Goal: Task Accomplishment & Management: Complete application form

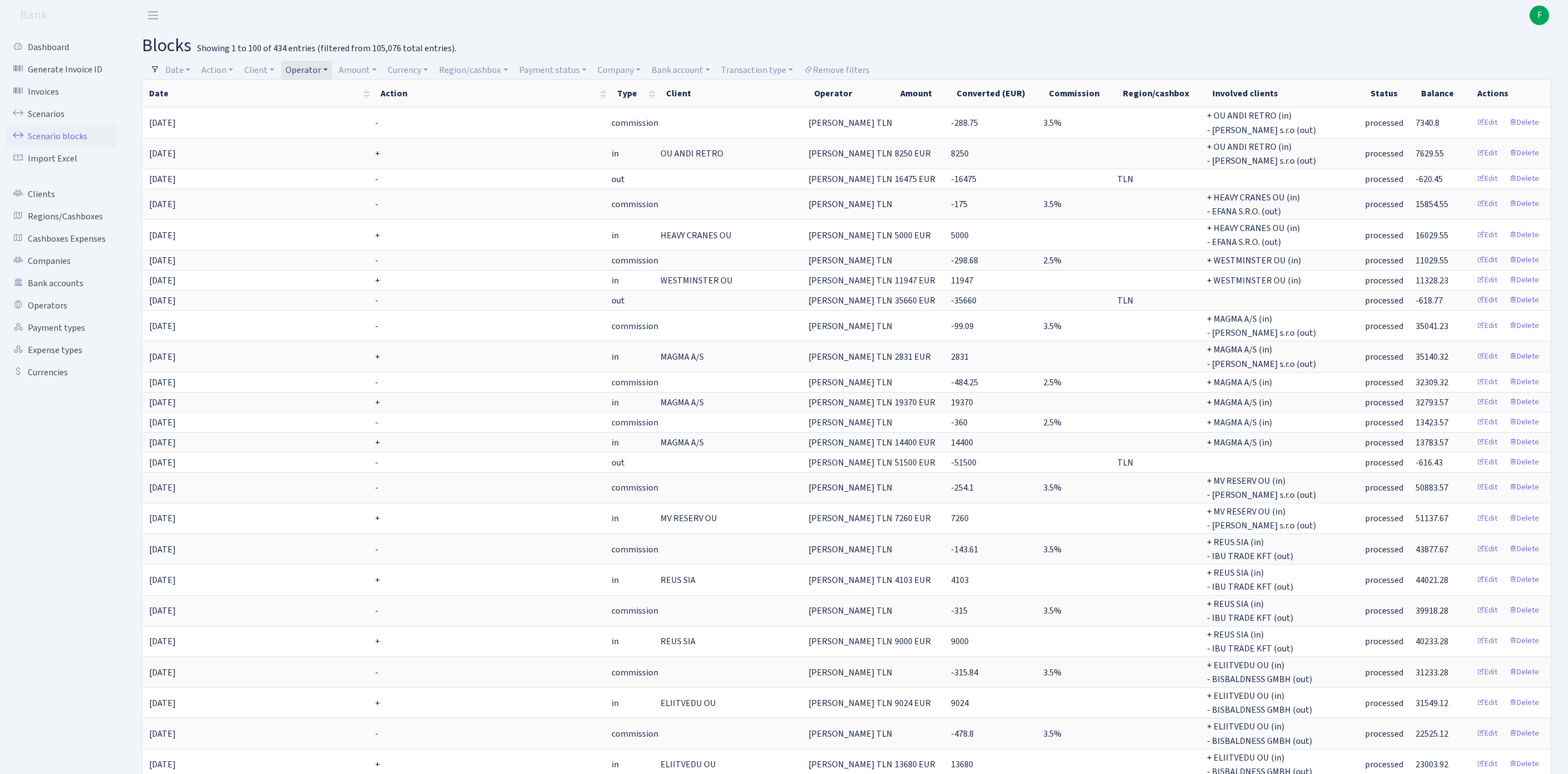
select select "100"
click at [57, 317] on link "Operators" at bounding box center [61, 305] width 112 height 22
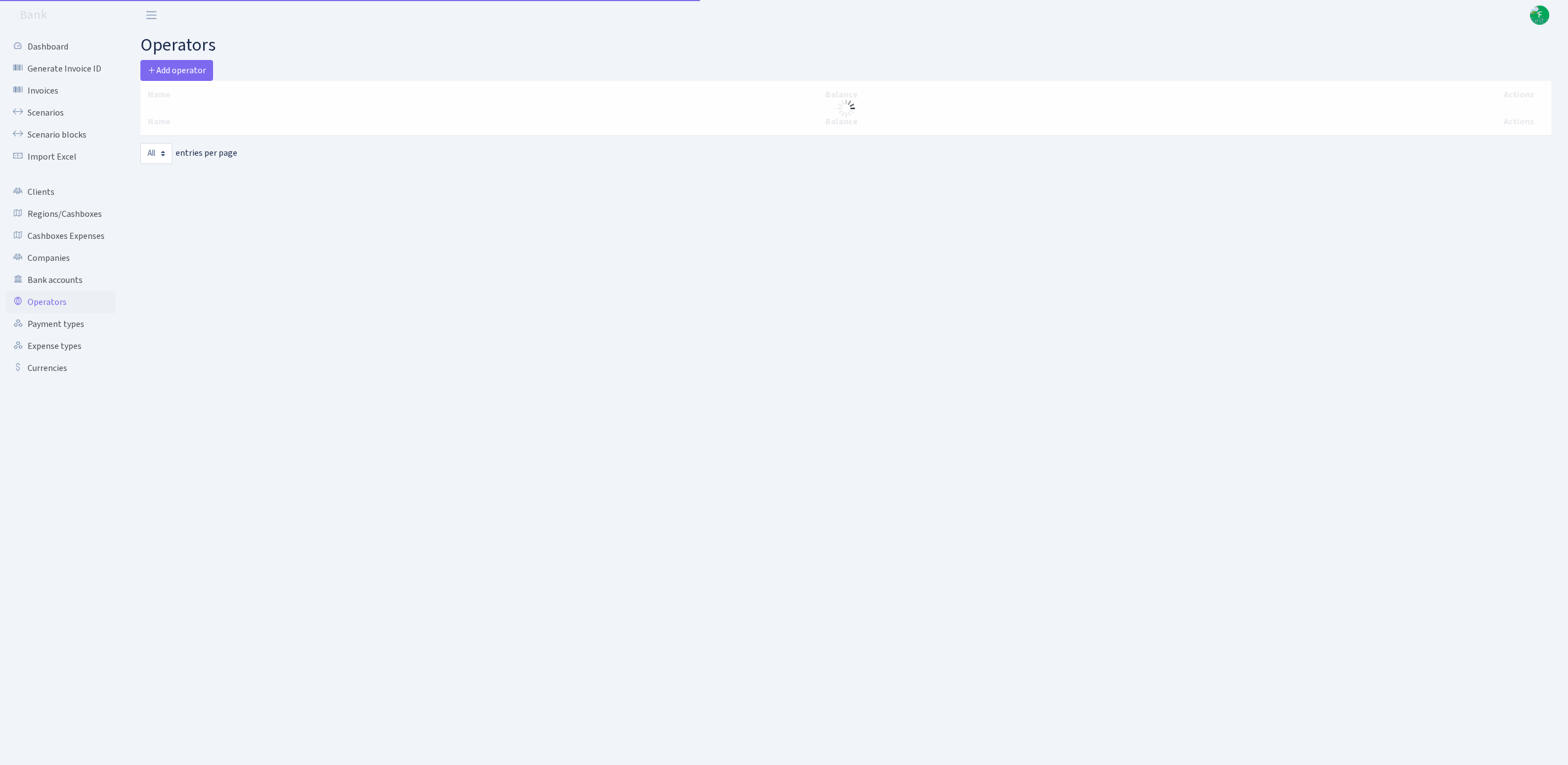
select select "-1"
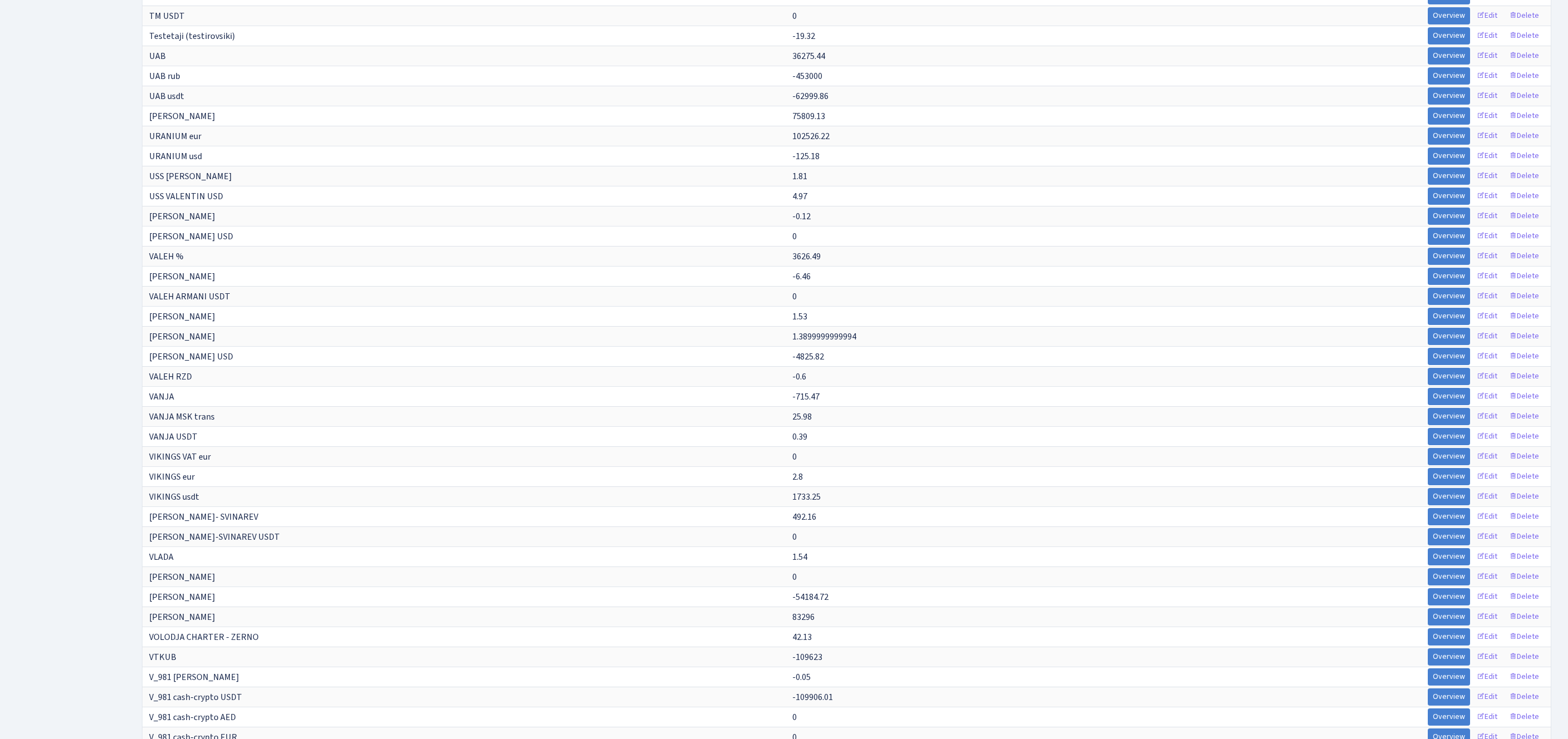
scroll to position [7325, 0]
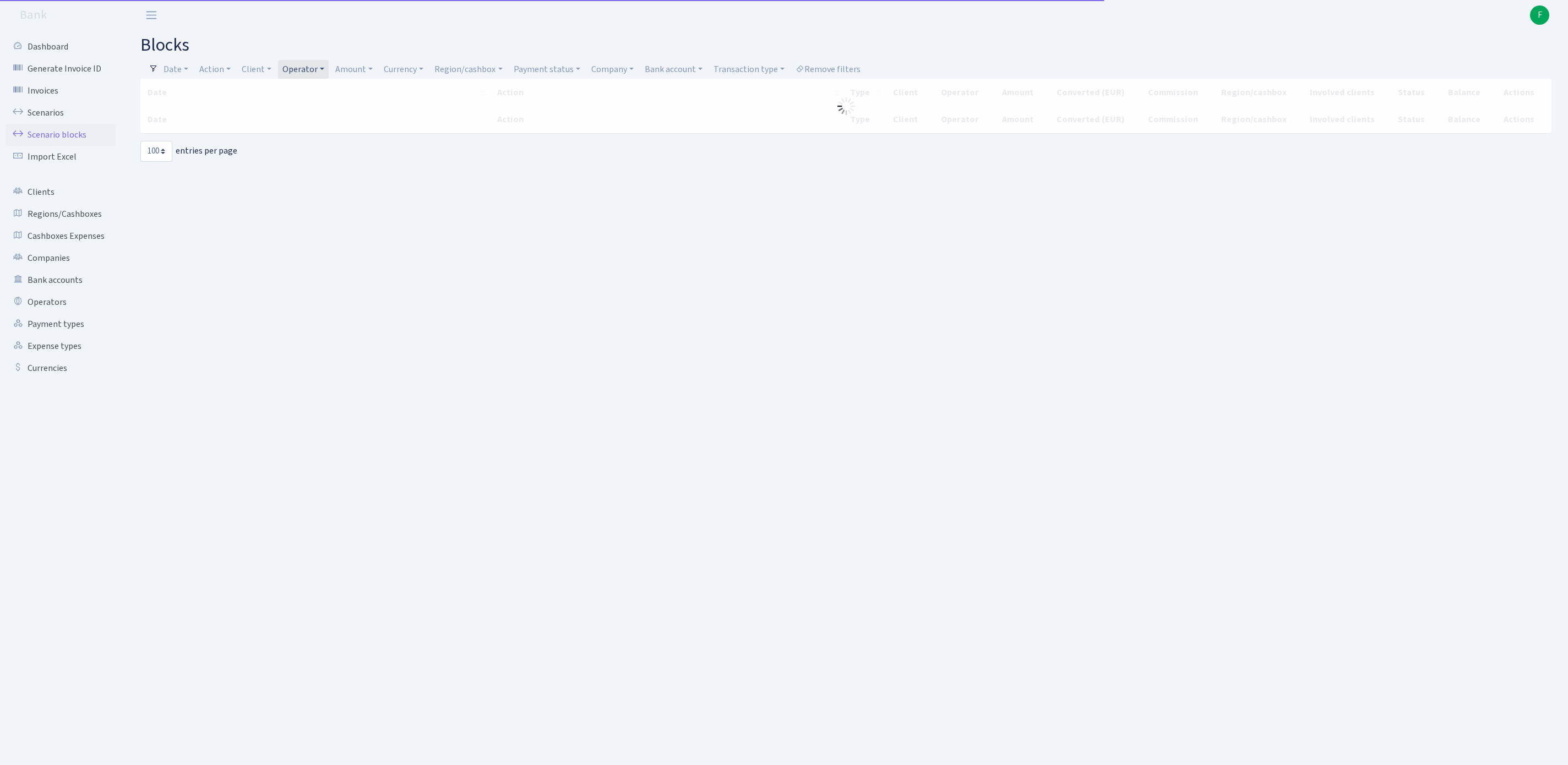
select select "100"
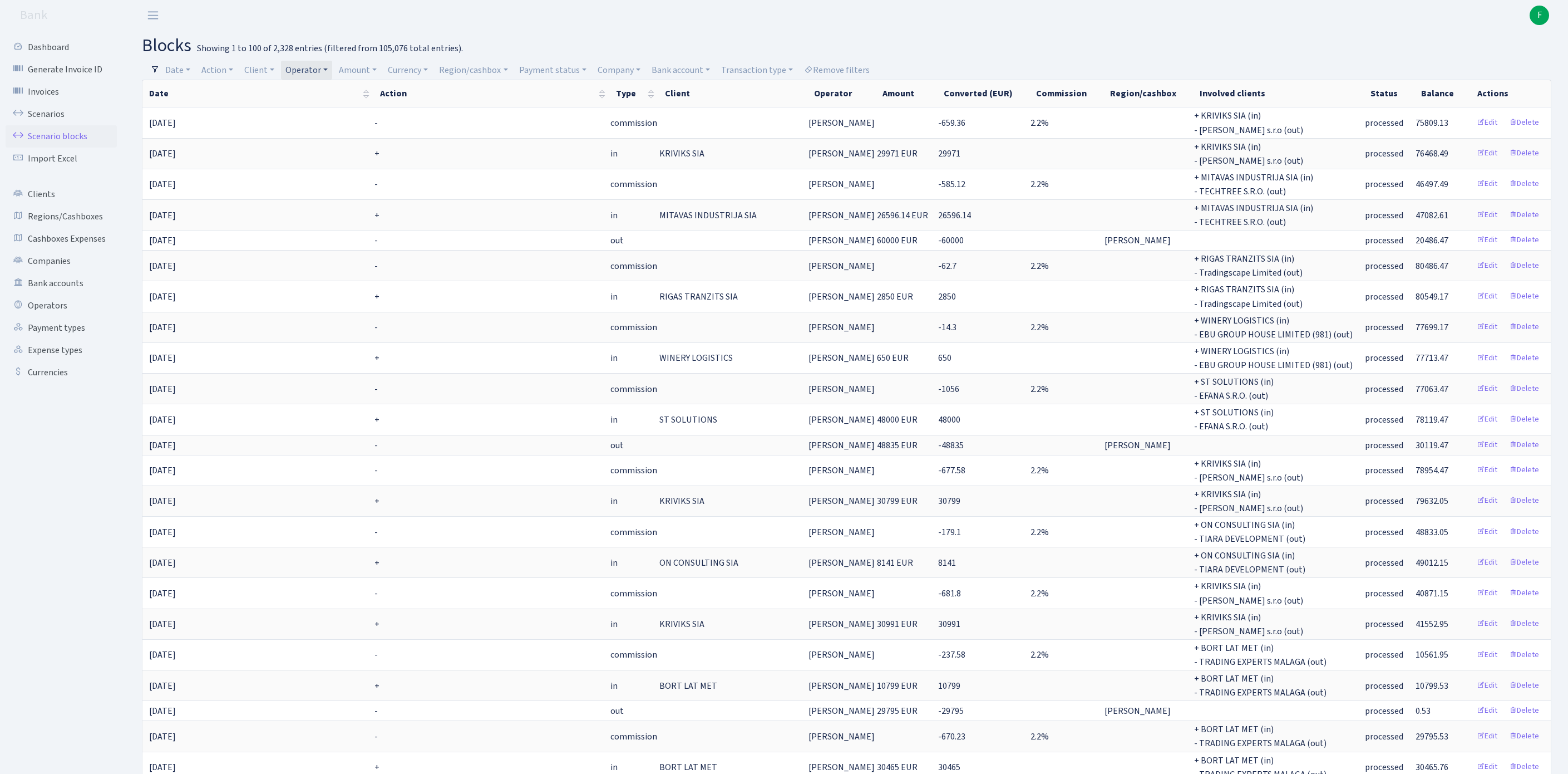
click at [835, 28] on header "Bank F My Account Logout" at bounding box center [784, 15] width 1568 height 31
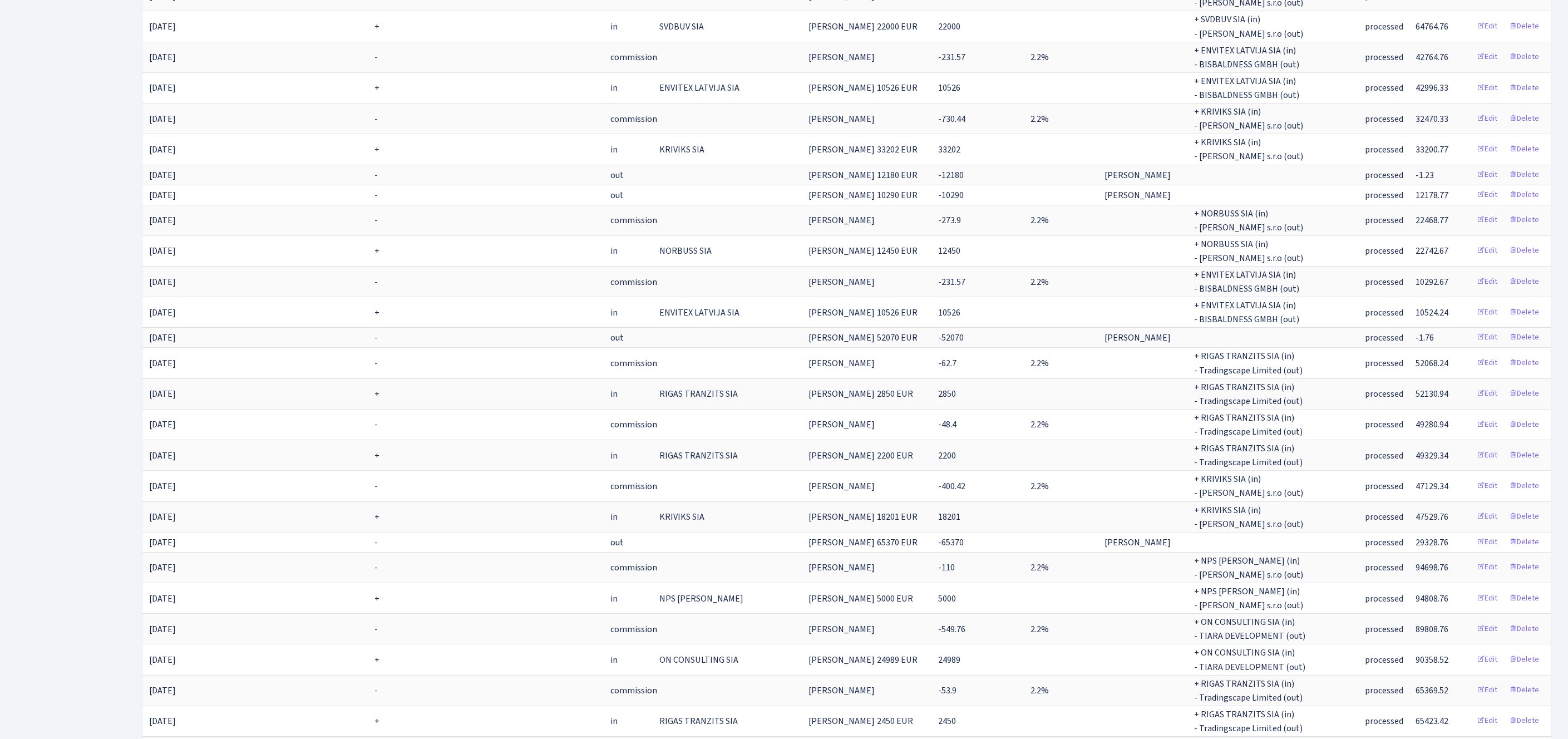
scroll to position [1793, 0]
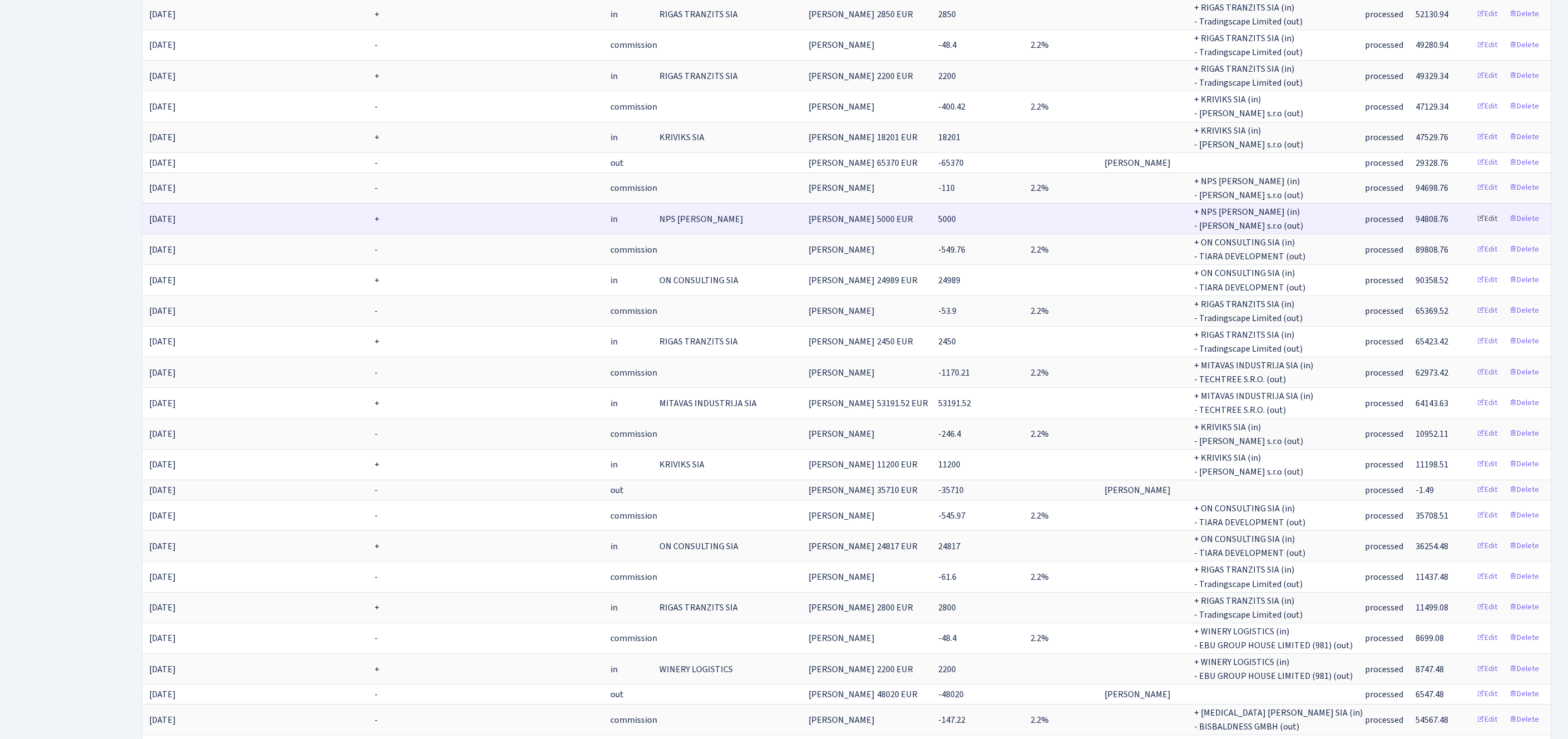
click at [1475, 227] on link "Edit" at bounding box center [1487, 219] width 31 height 17
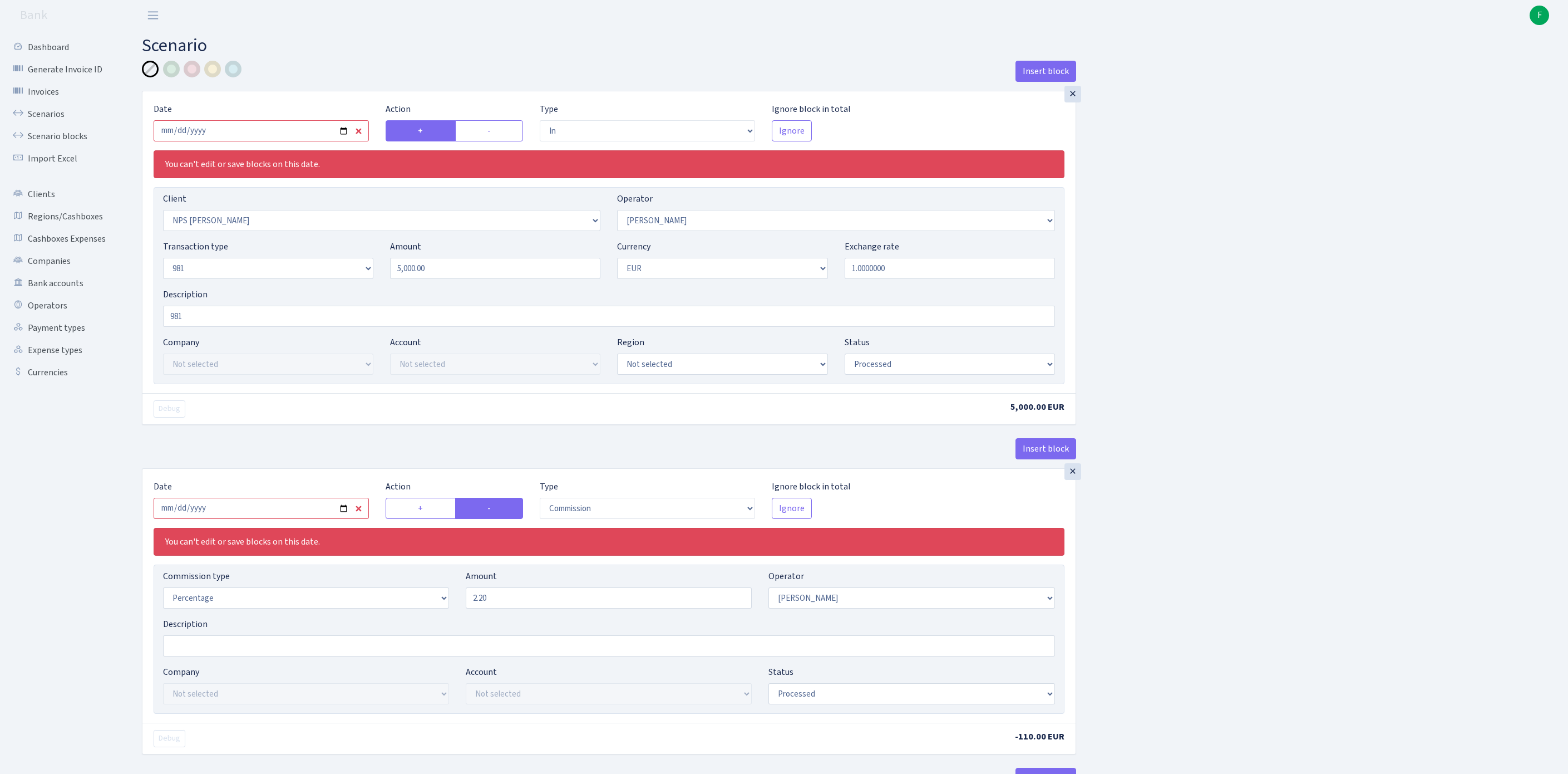
select select "in"
select select "2866"
select select "14"
select select "8"
select select "1"
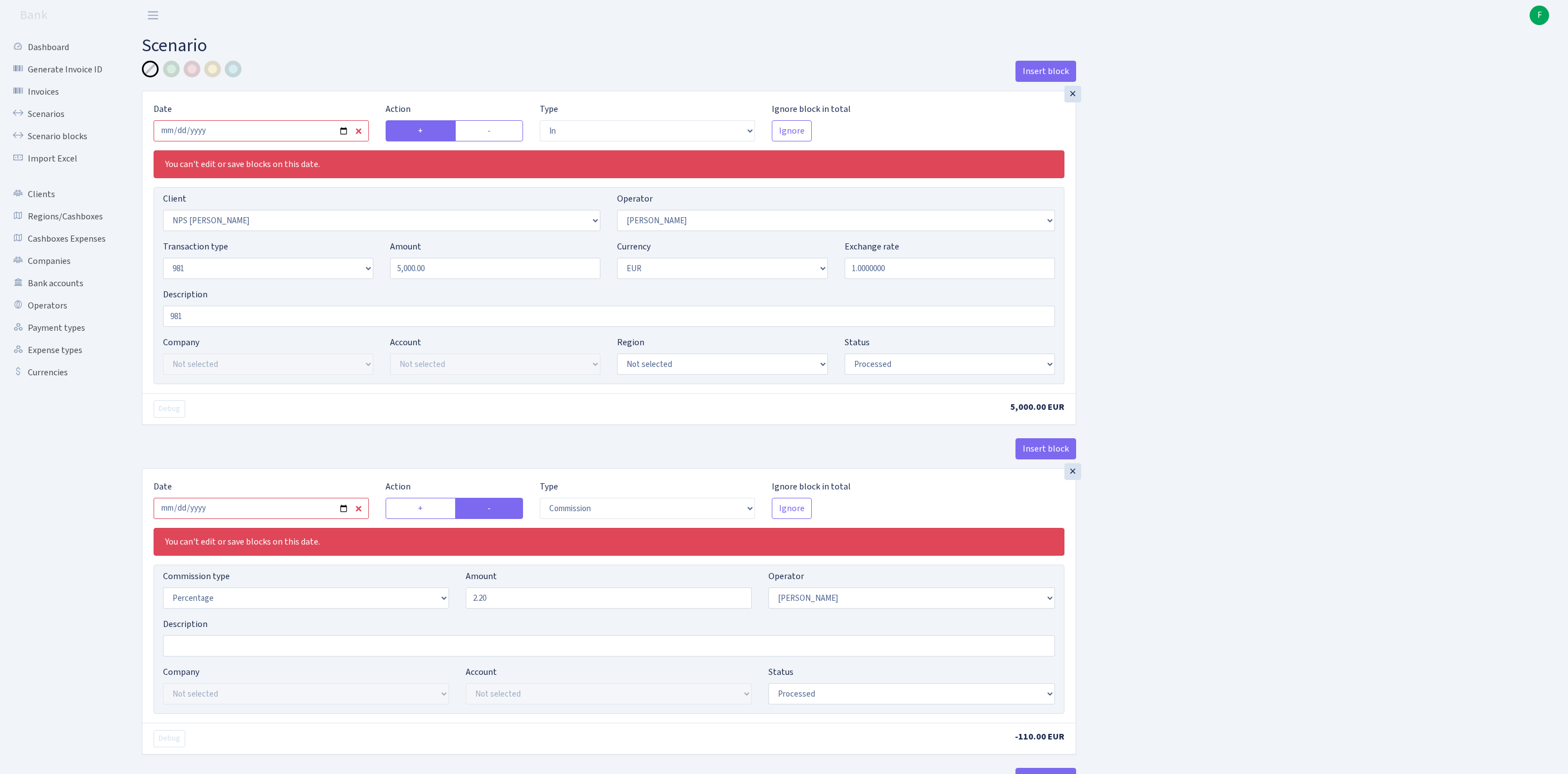
select select "processed"
select select "commission"
select select "14"
select select "processed"
select select "out"
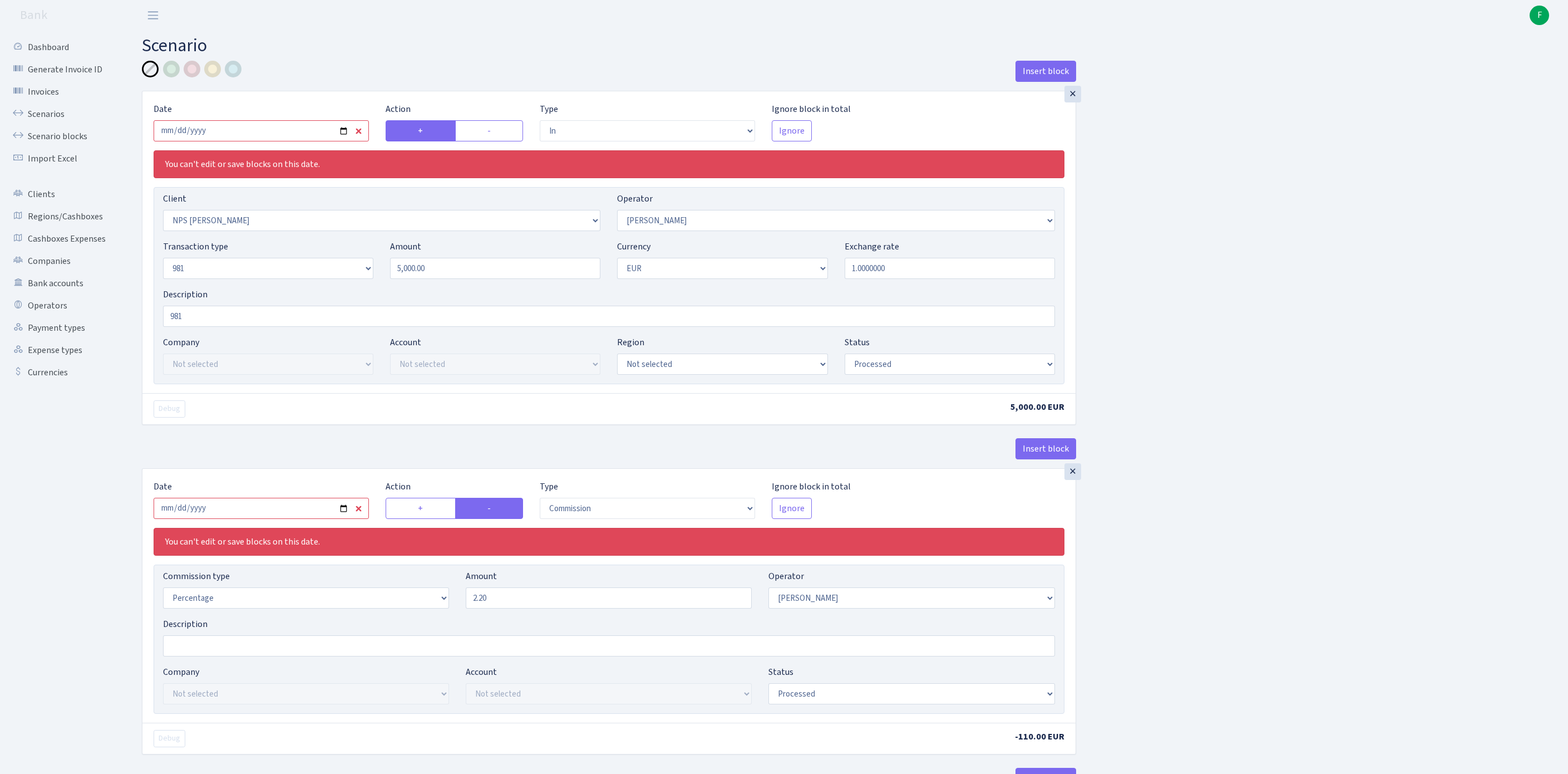
select select "2129"
select select "61"
select select "8"
select select "1"
select select "processed"
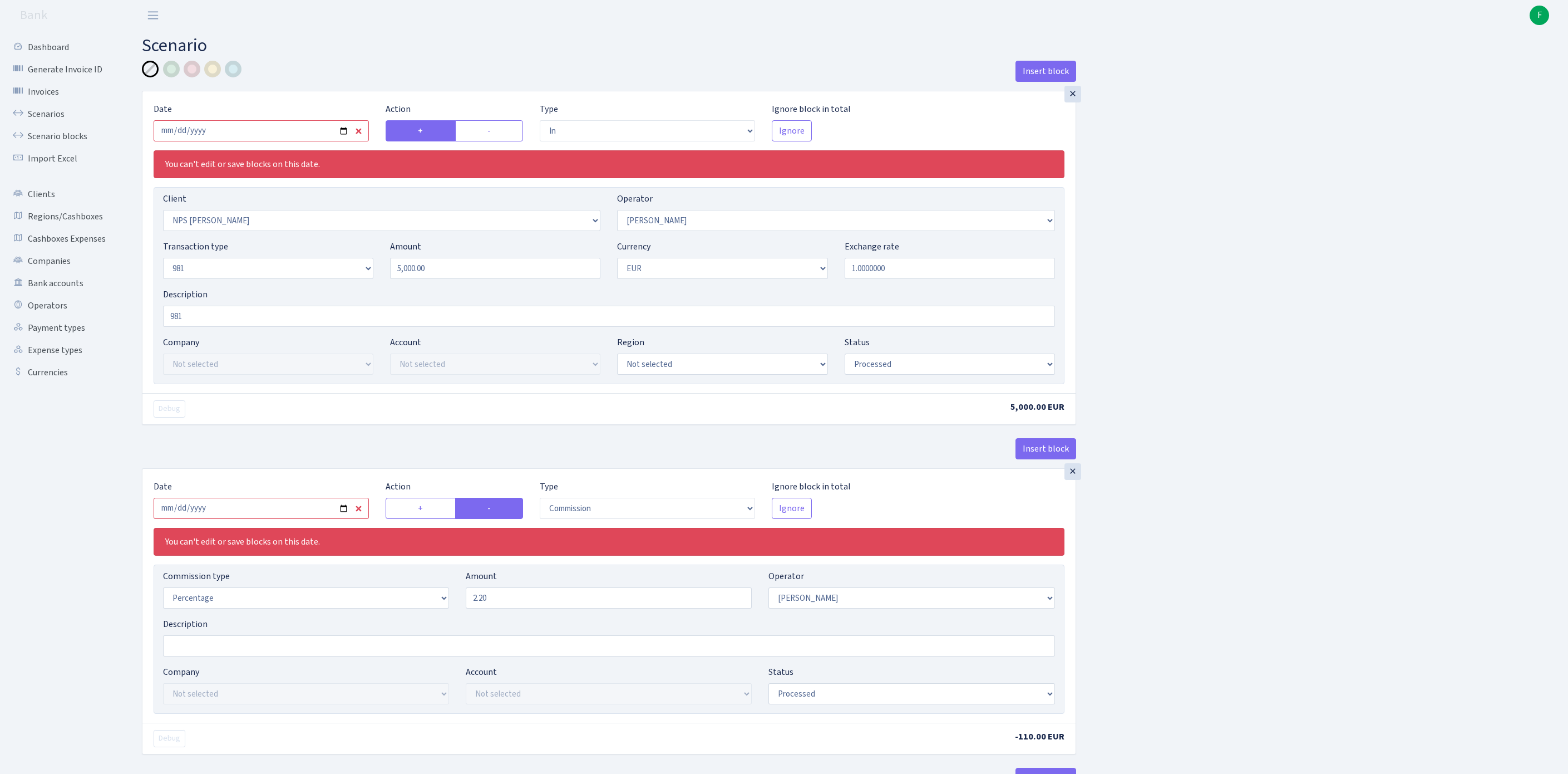
scroll to position [662, 0]
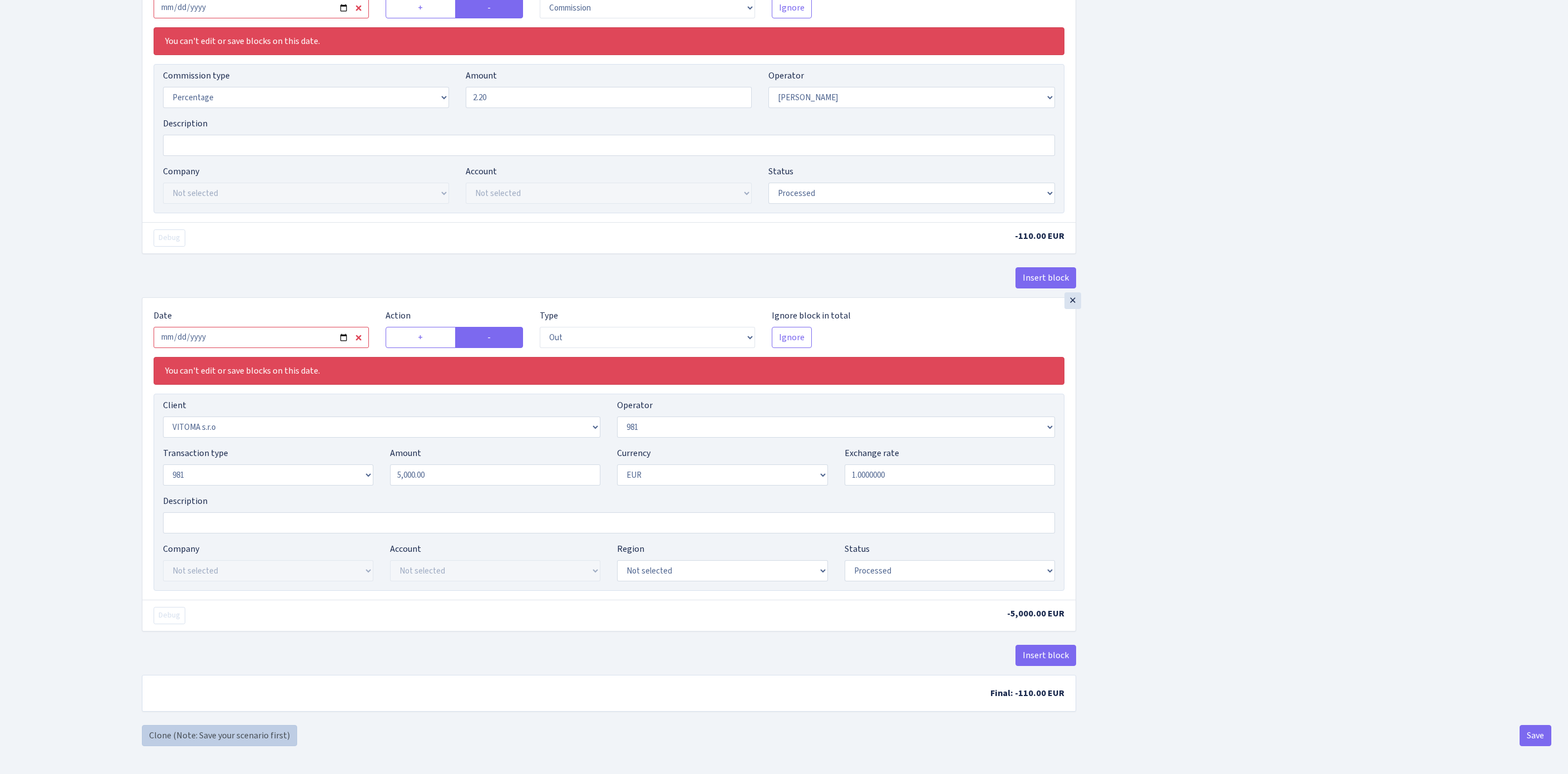
click at [240, 731] on link "Clone (Note: Save your scenario first)" at bounding box center [220, 736] width 156 height 21
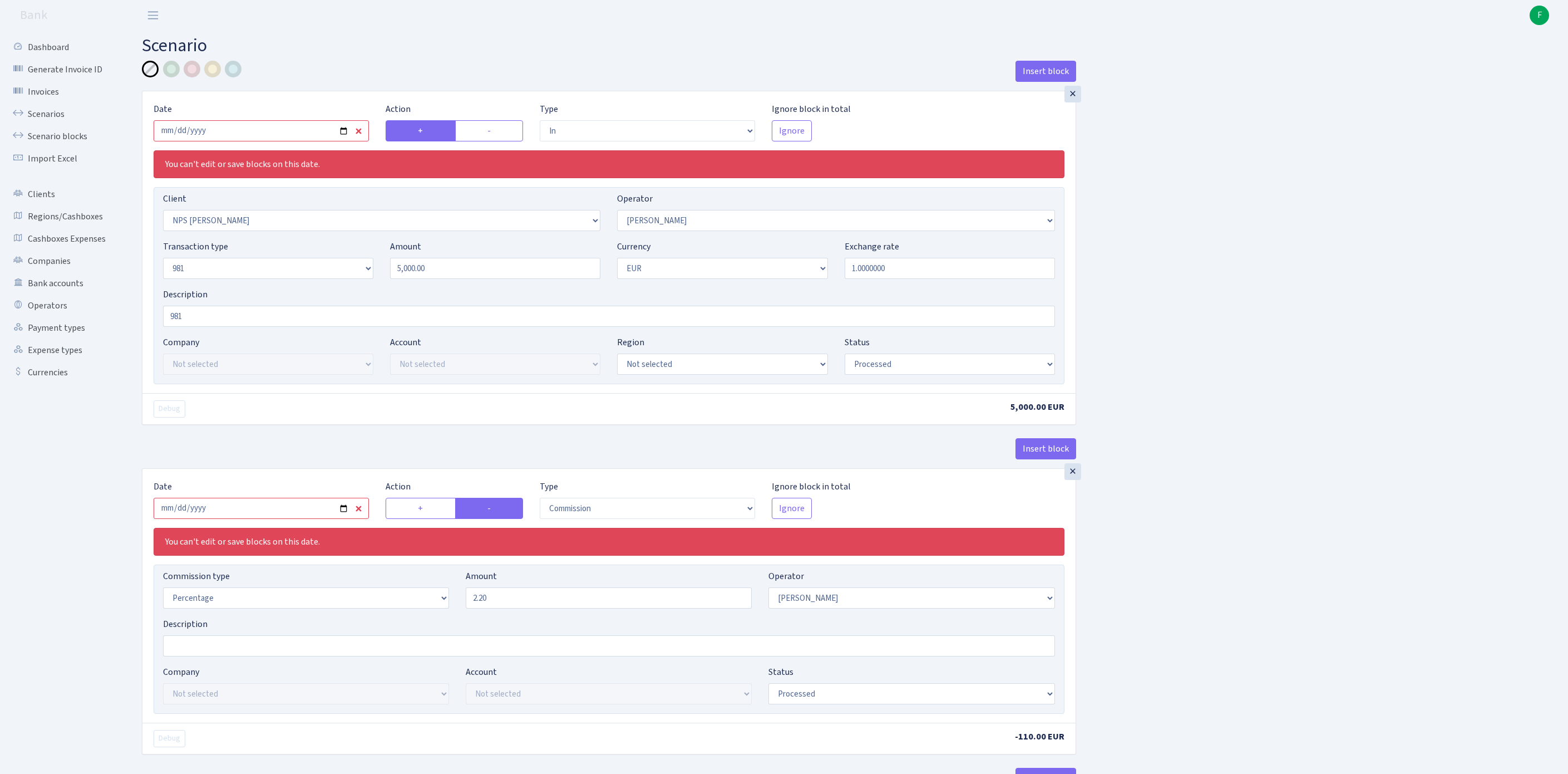
select select "in"
select select "2866"
select select "14"
select select "8"
select select "1"
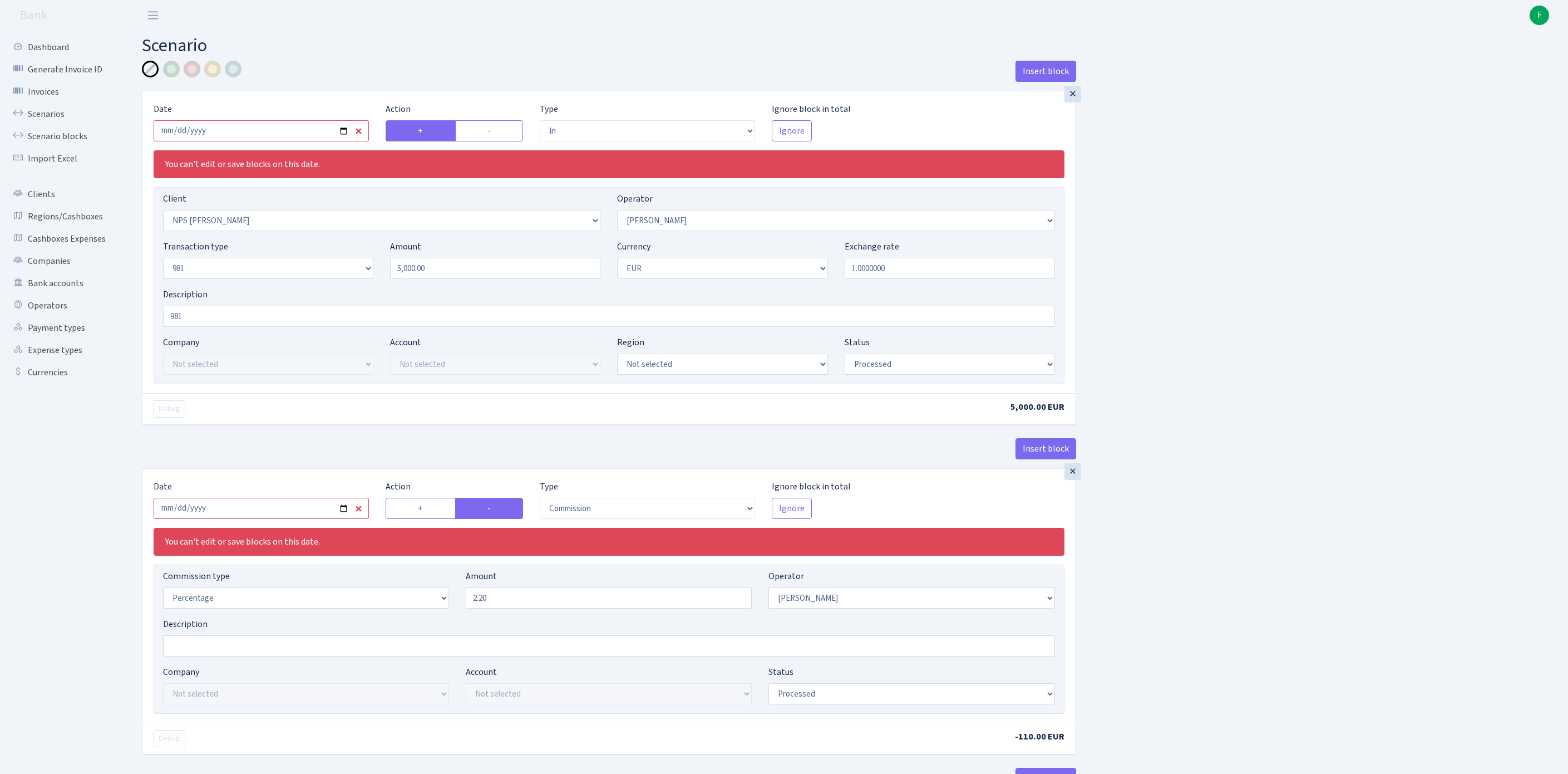
select select "processed"
select select "commission"
select select "14"
select select "processed"
select select "out"
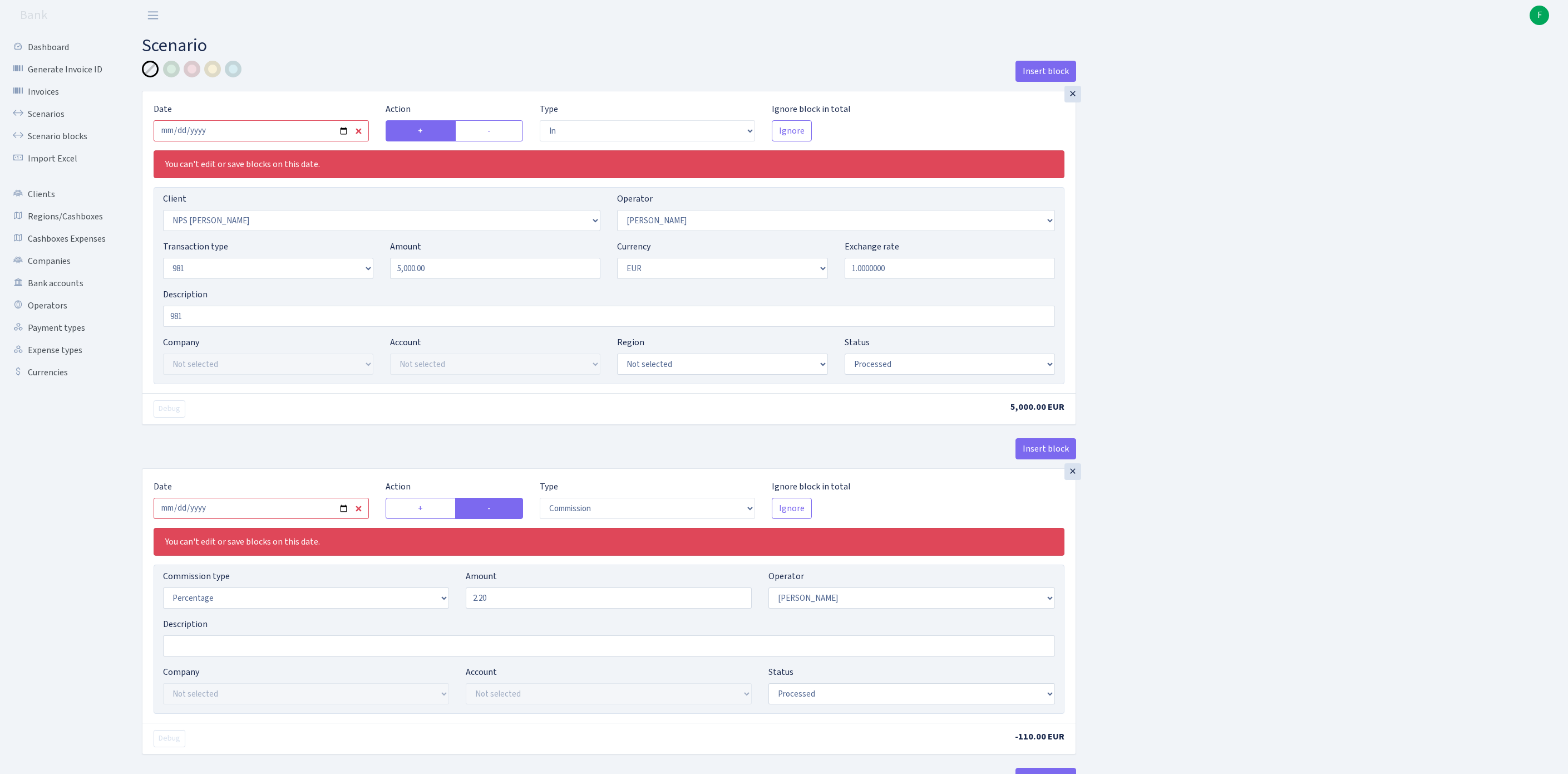
select select "2129"
select select "61"
select select "8"
select select "1"
select select "processed"
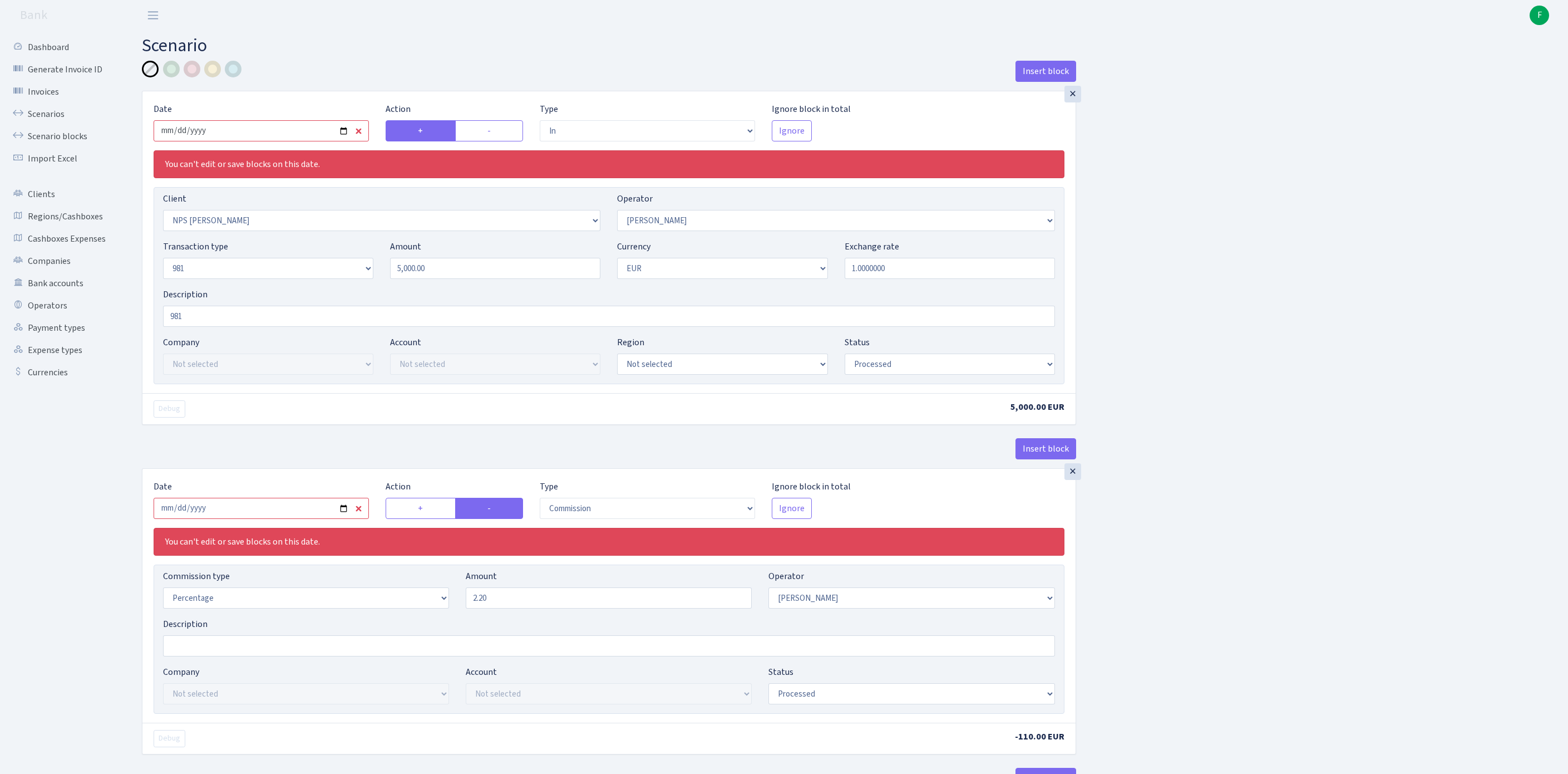
click at [269, 137] on input "2025-09-11" at bounding box center [261, 131] width 215 height 21
type input "[DATE]"
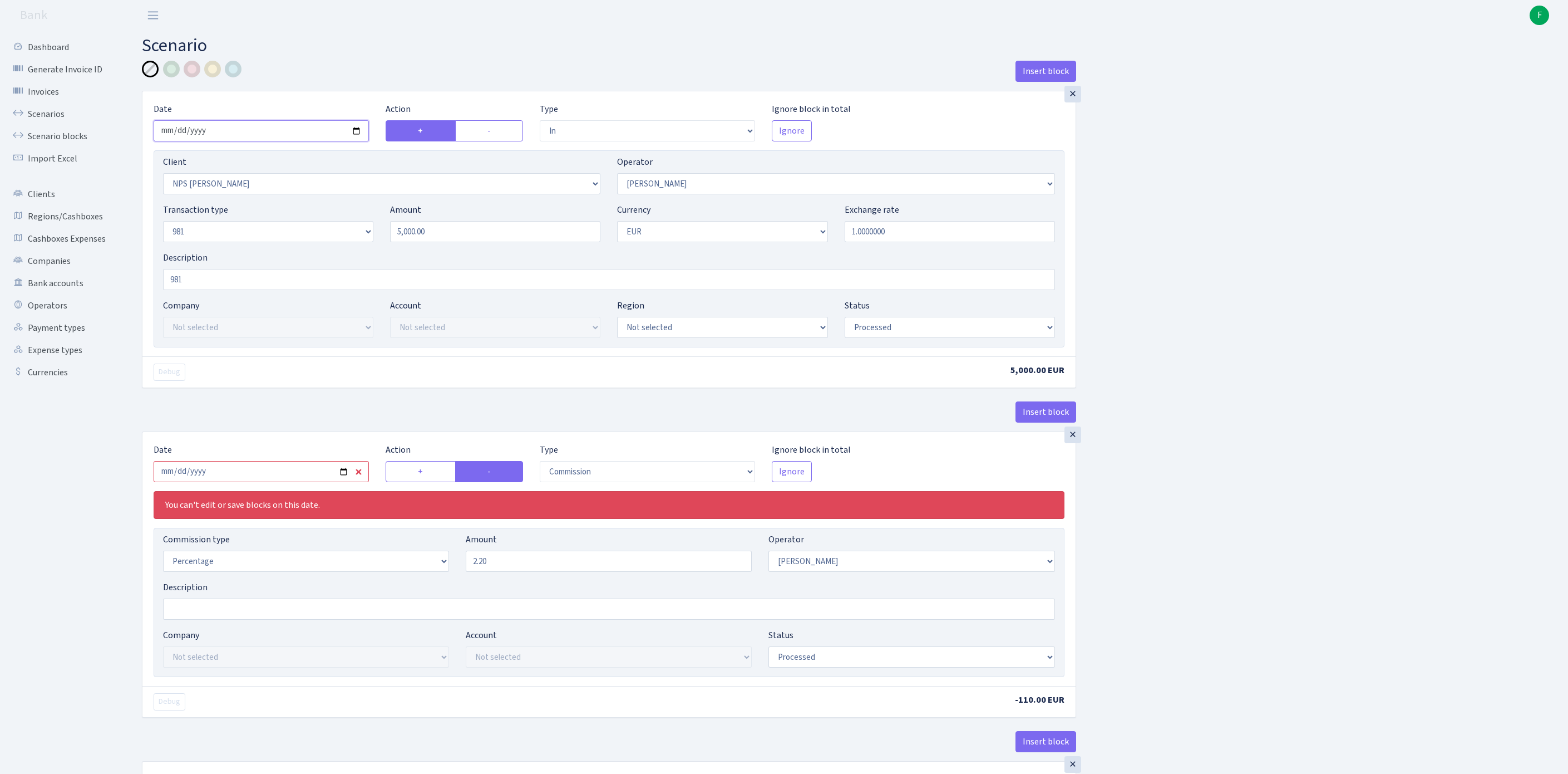
scroll to position [173, 0]
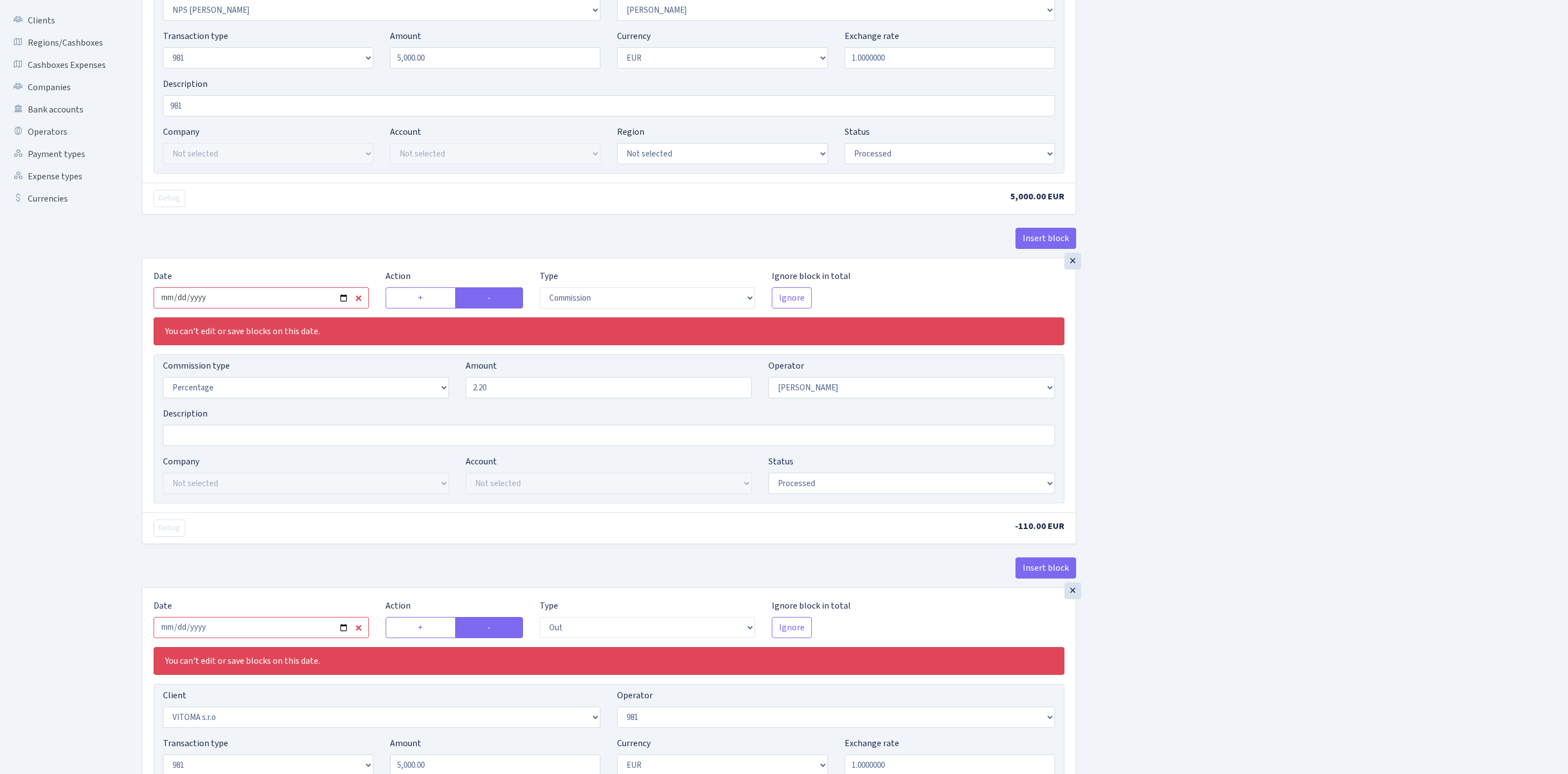
click at [295, 308] on input "2025-09-11" at bounding box center [261, 298] width 215 height 21
type input "[DATE]"
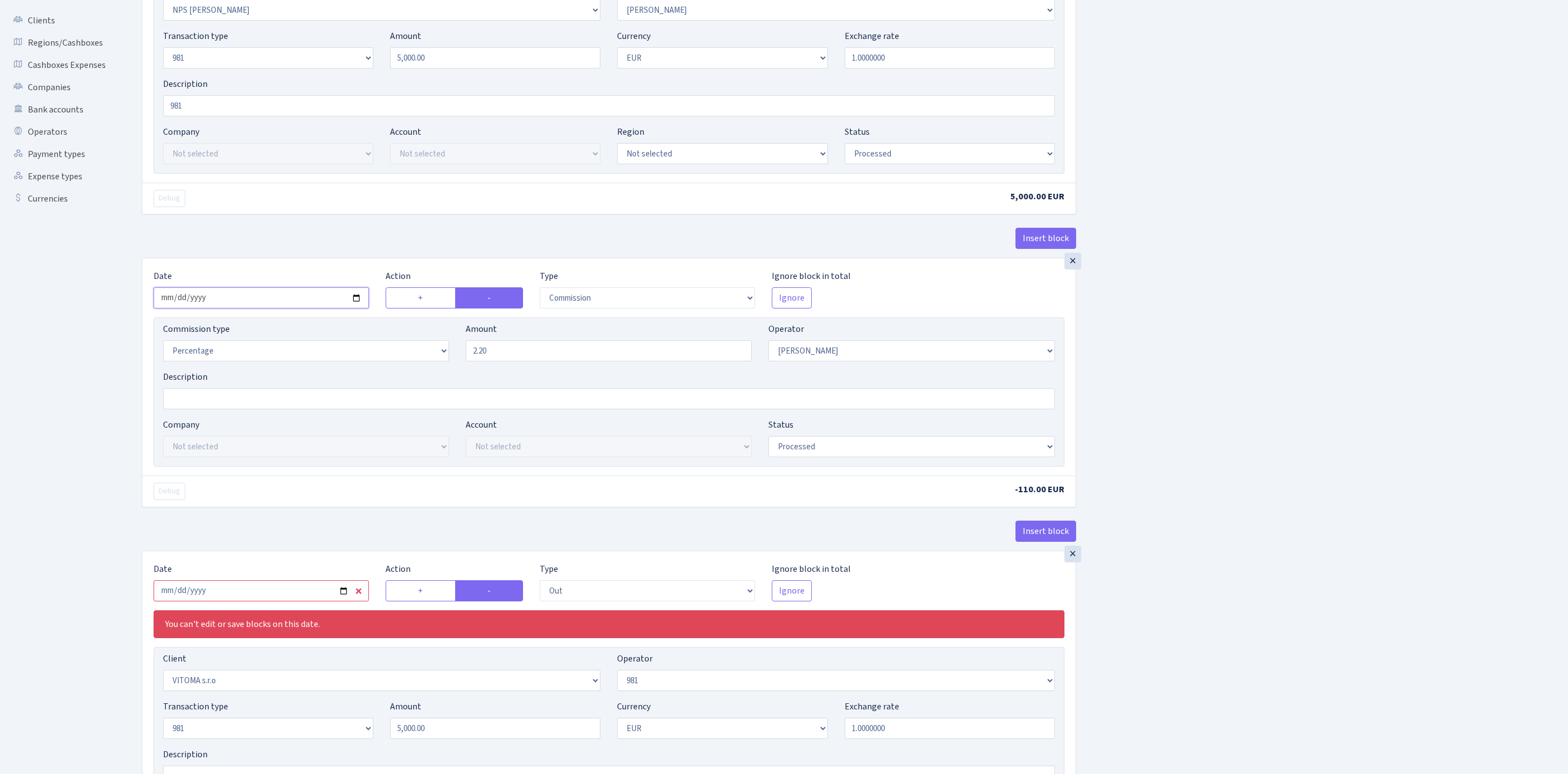
scroll to position [370, 0]
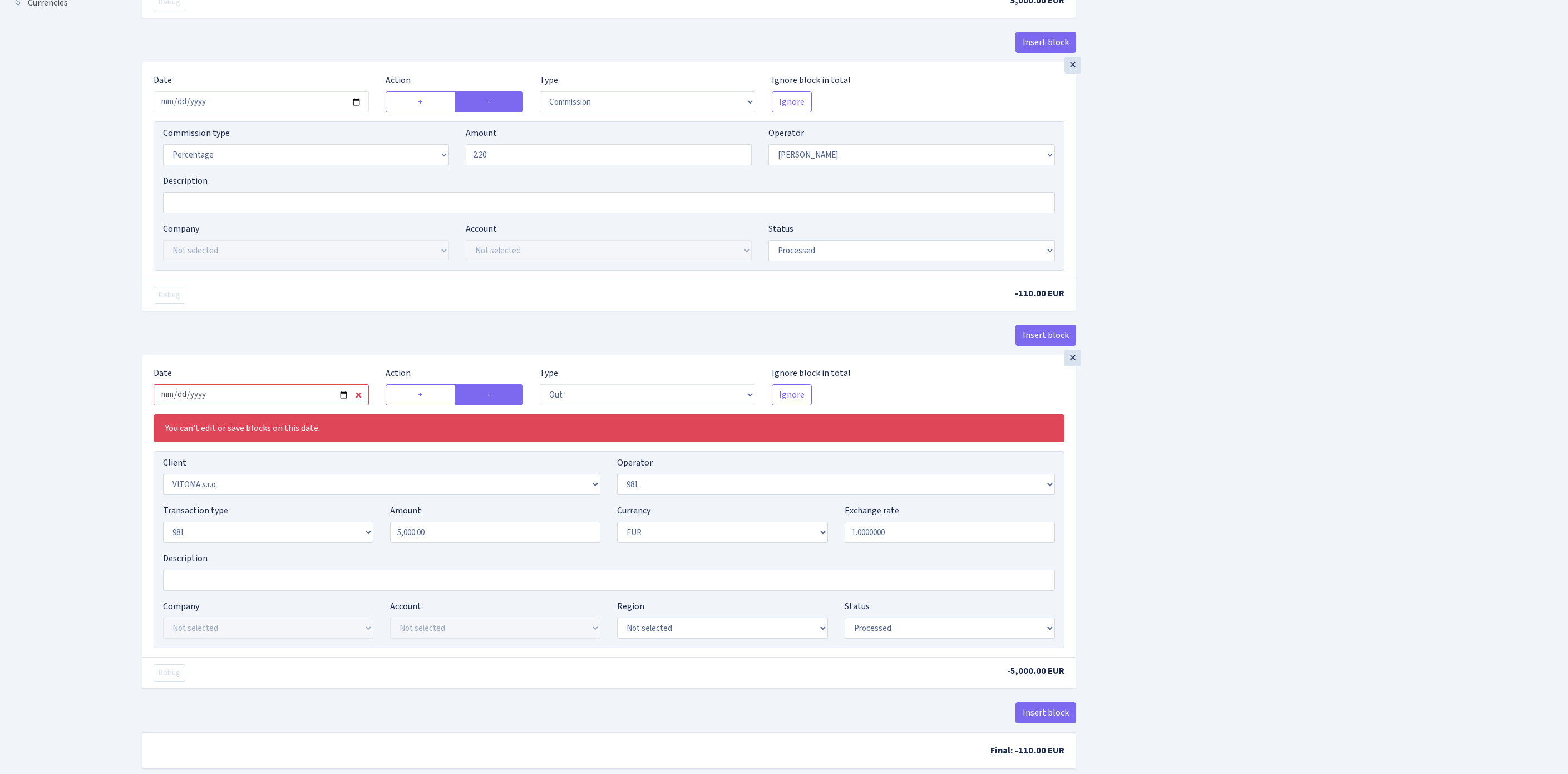
click at [312, 405] on input "2025-09-11" at bounding box center [261, 394] width 215 height 21
type input "[DATE]"
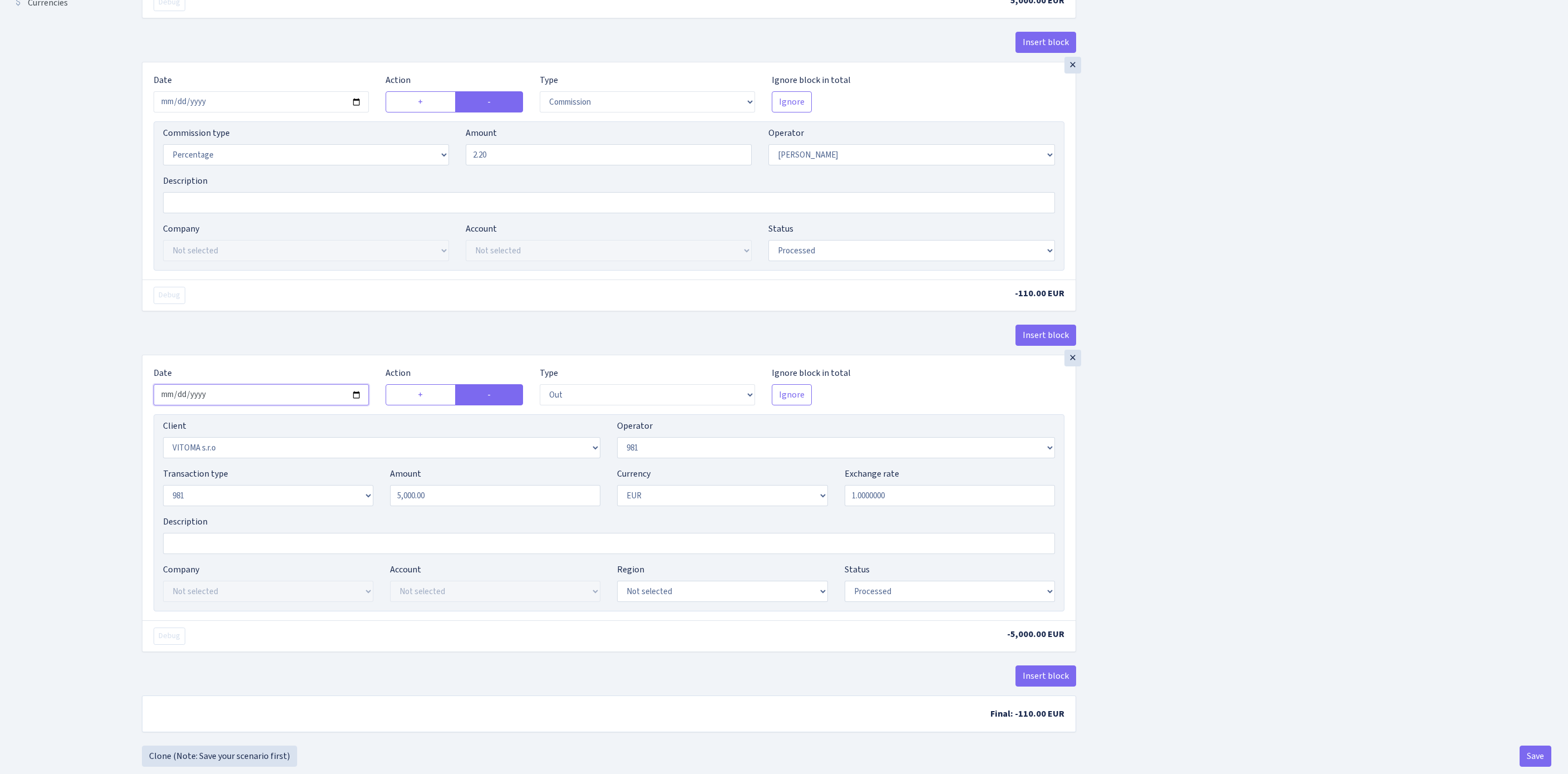
scroll to position [536, 0]
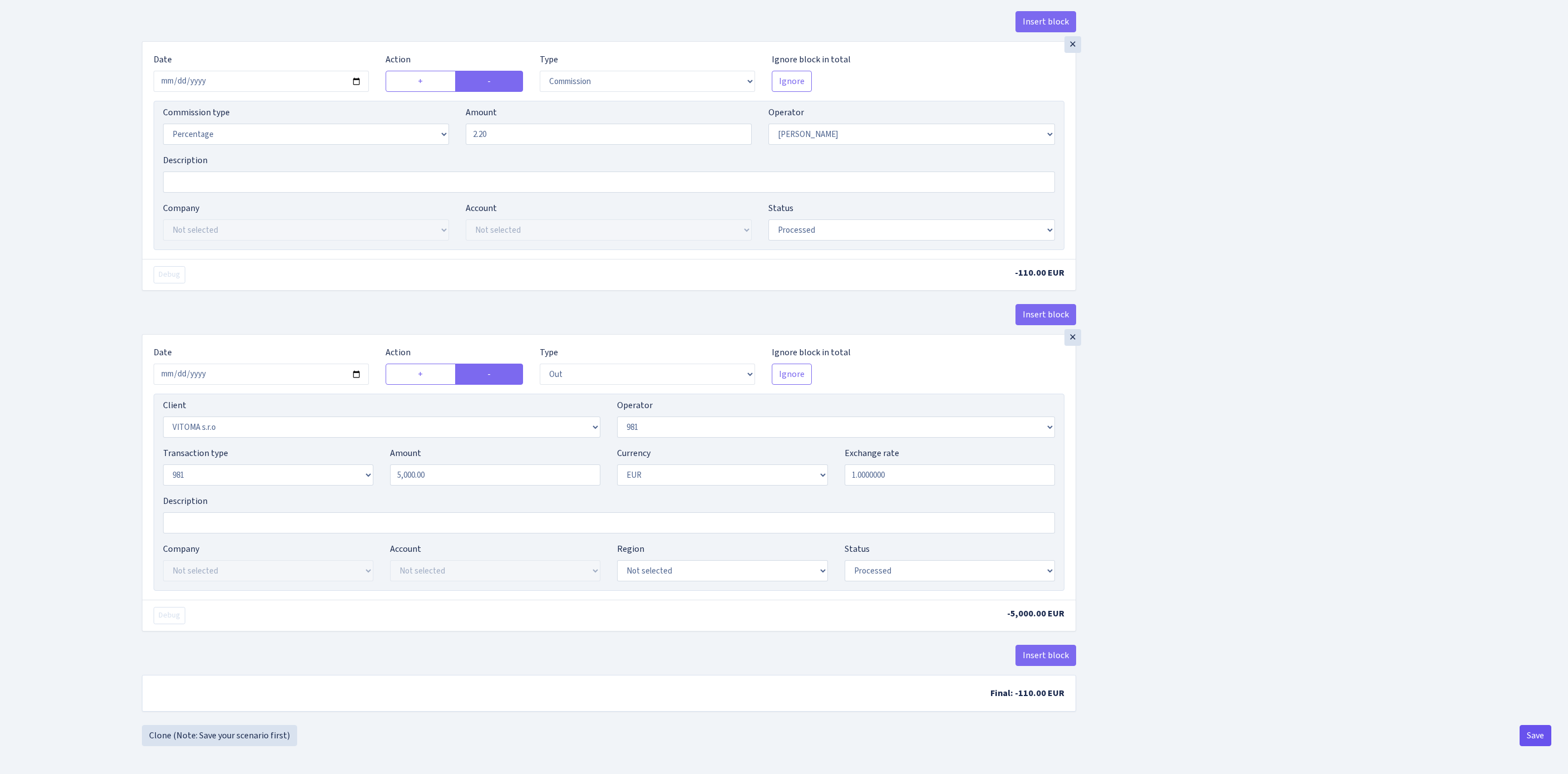
click at [1528, 733] on button "Save" at bounding box center [1535, 736] width 32 height 21
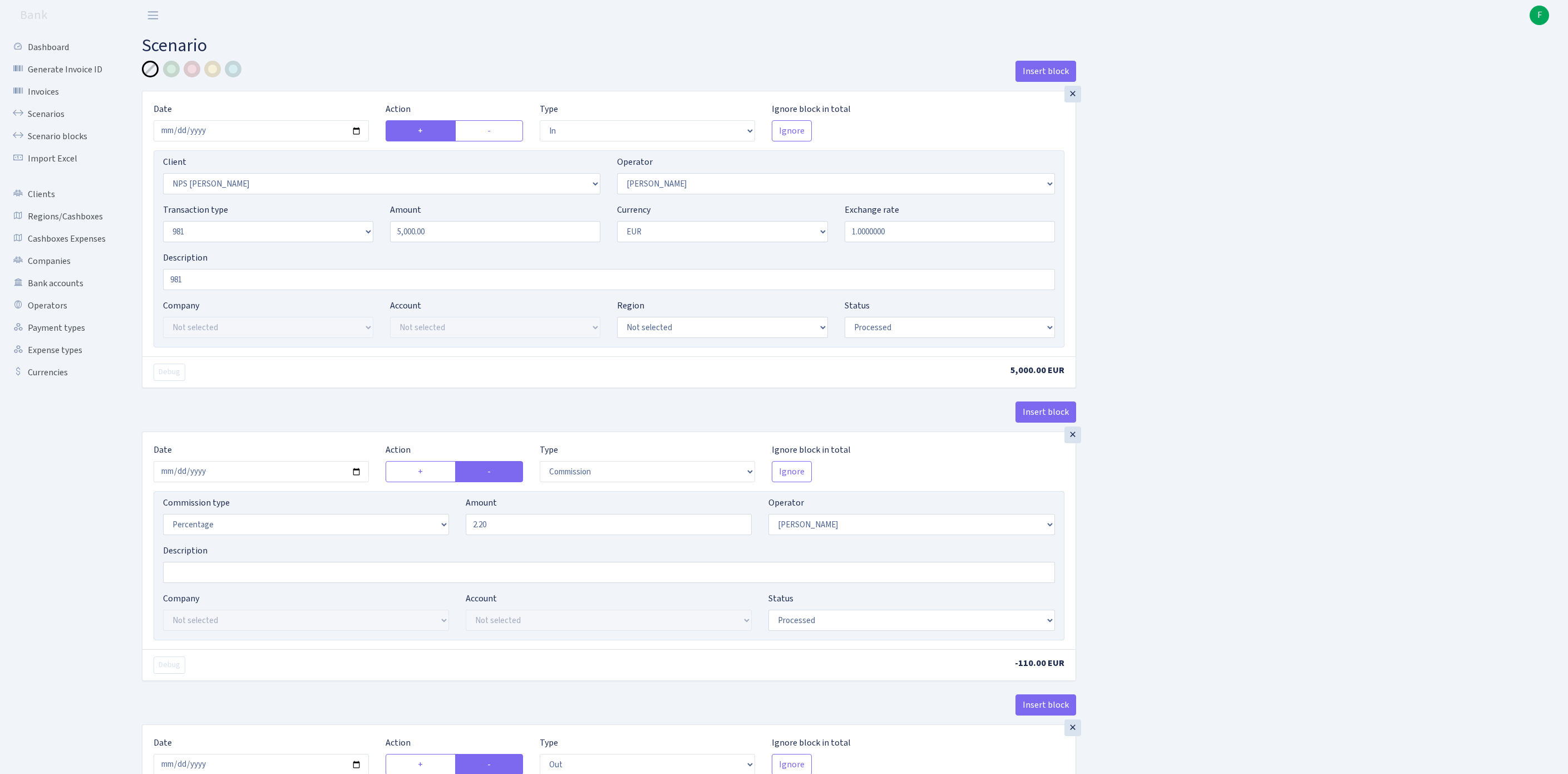
select select "in"
select select "2866"
select select "14"
select select "8"
select select "1"
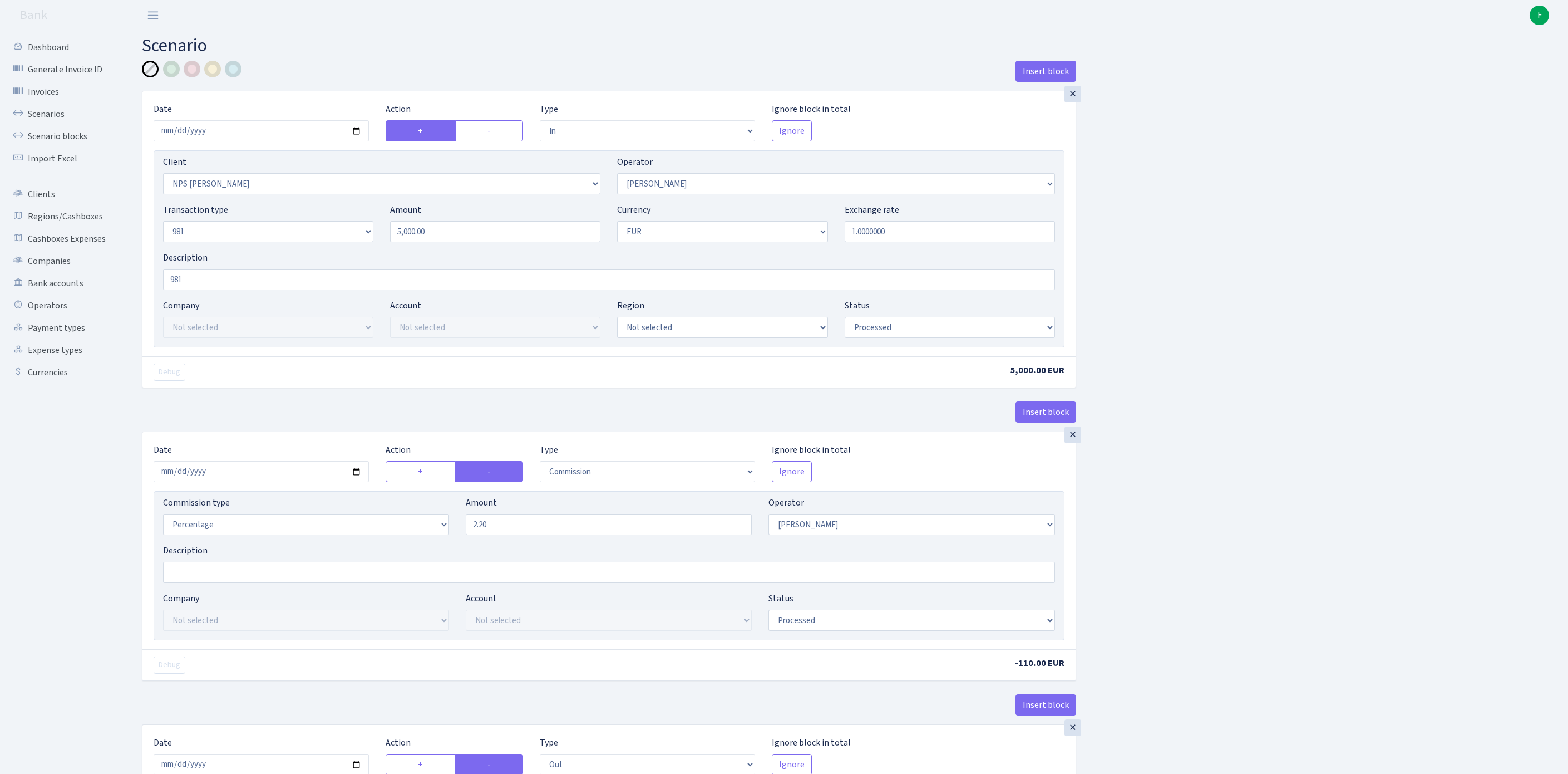
select select "processed"
select select "commission"
select select "14"
select select "processed"
select select "out"
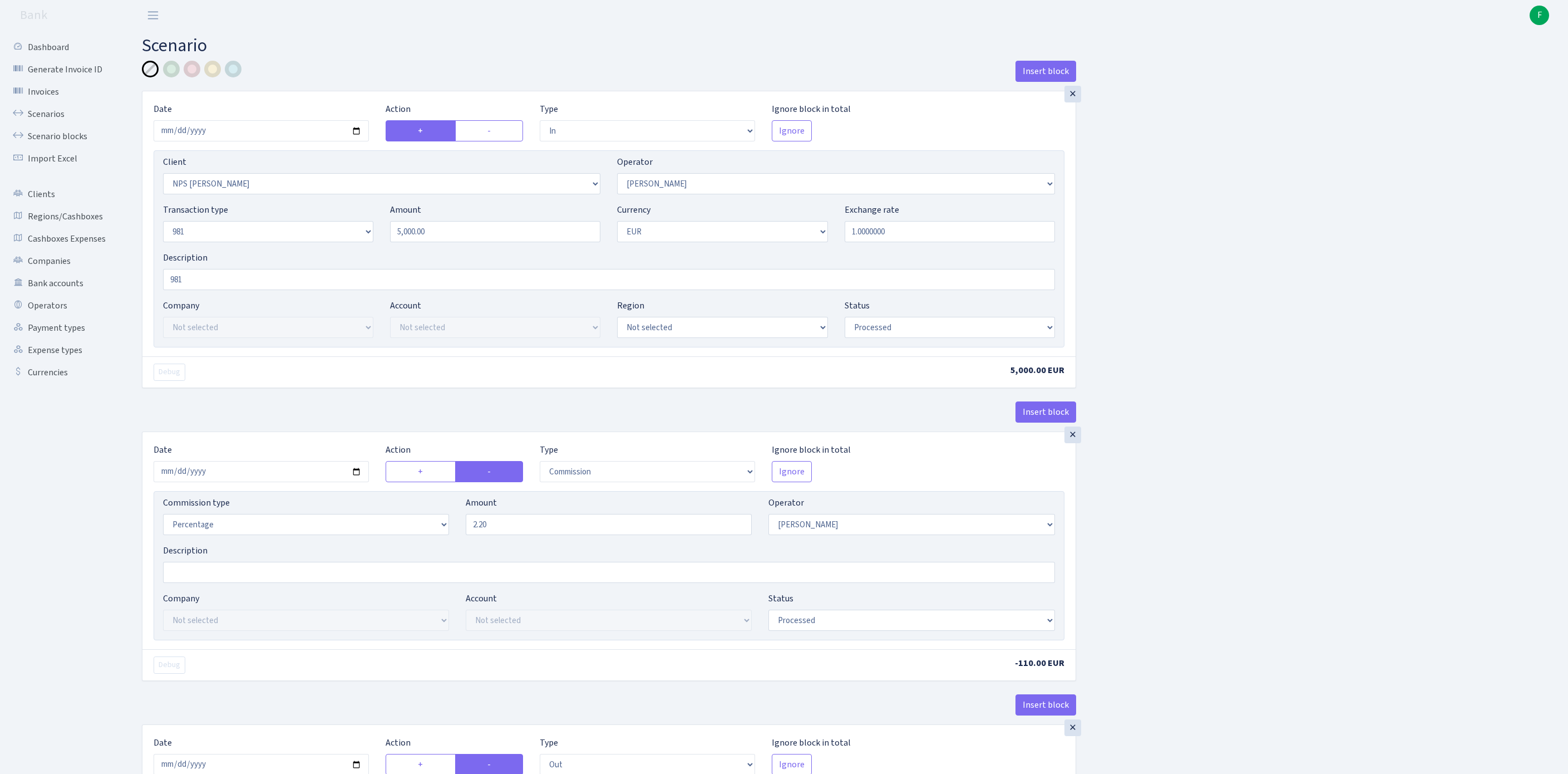
select select "2129"
select select "61"
select select "8"
select select "1"
select select "processed"
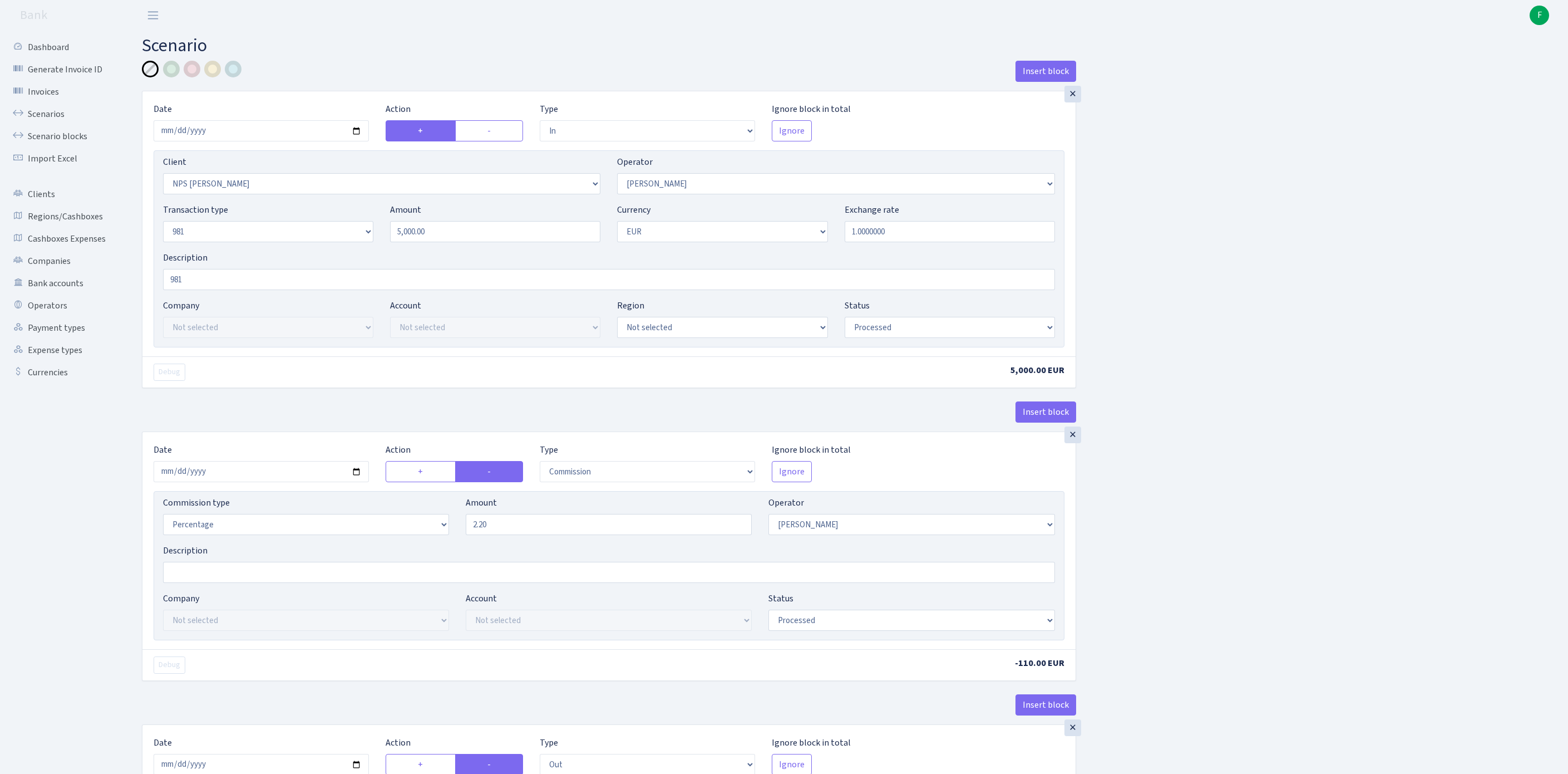
scroll to position [536, 0]
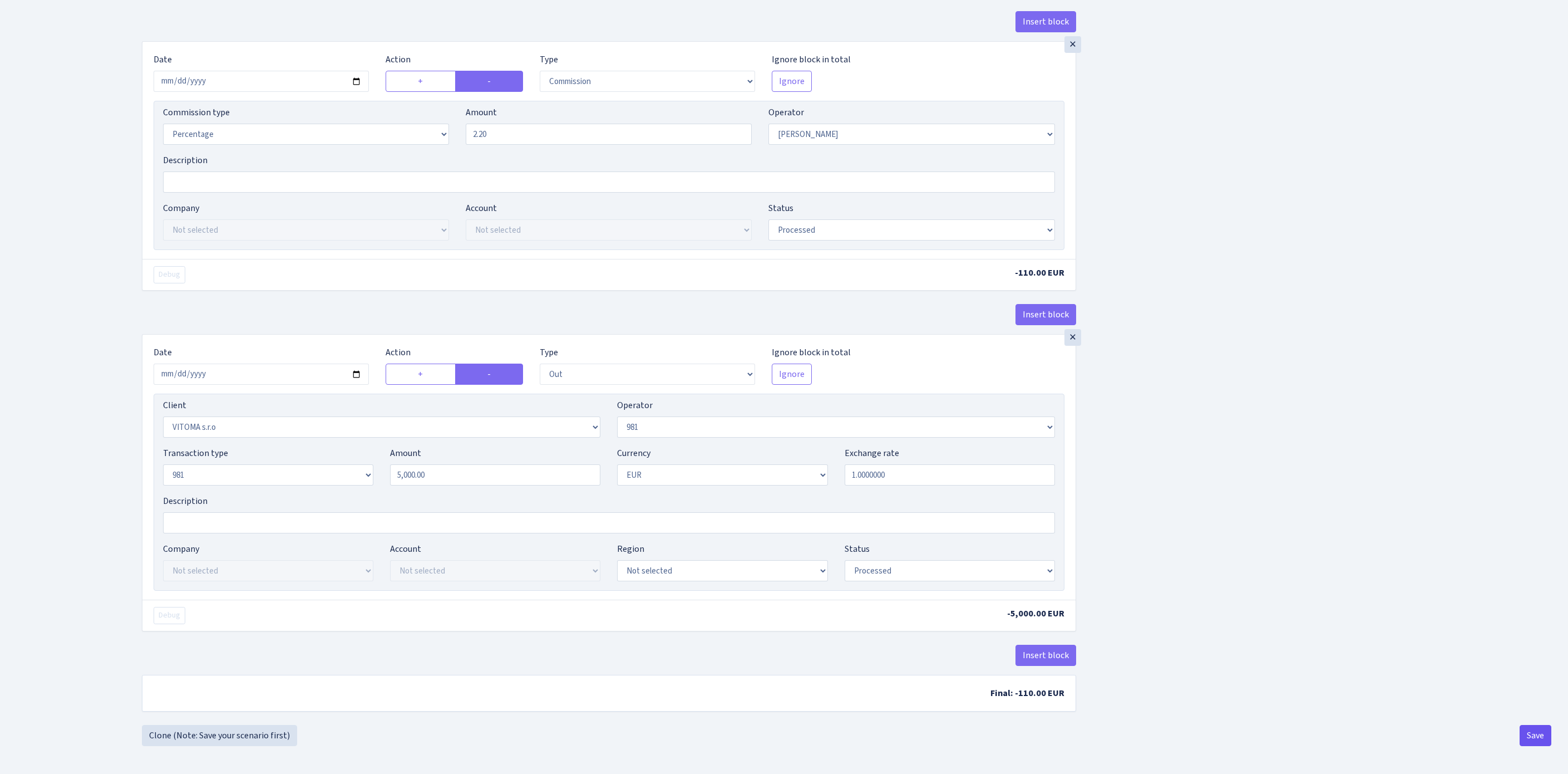
click at [1535, 731] on button "Save" at bounding box center [1535, 736] width 32 height 21
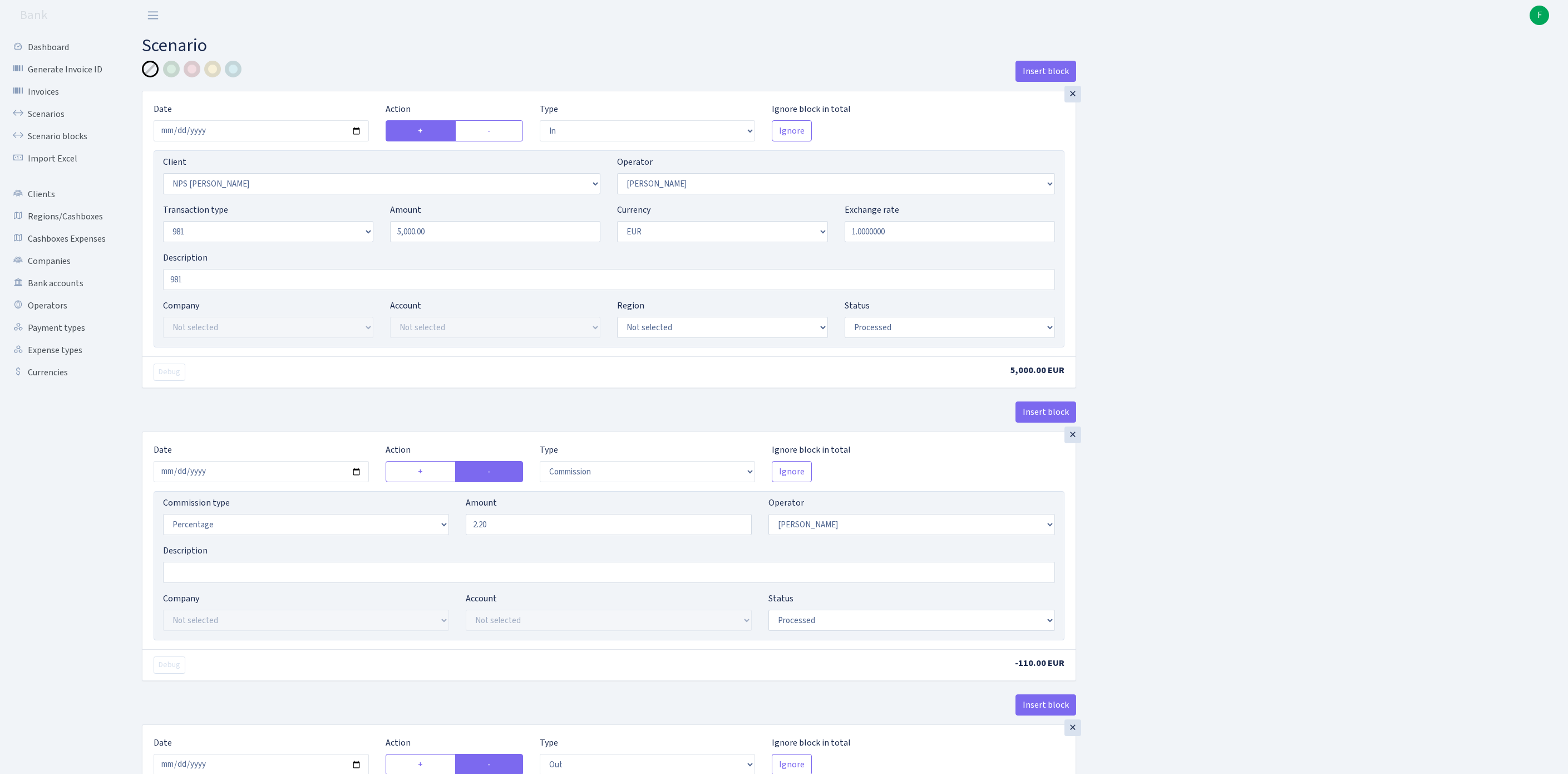
select select "in"
select select "2866"
select select "14"
select select "8"
select select "1"
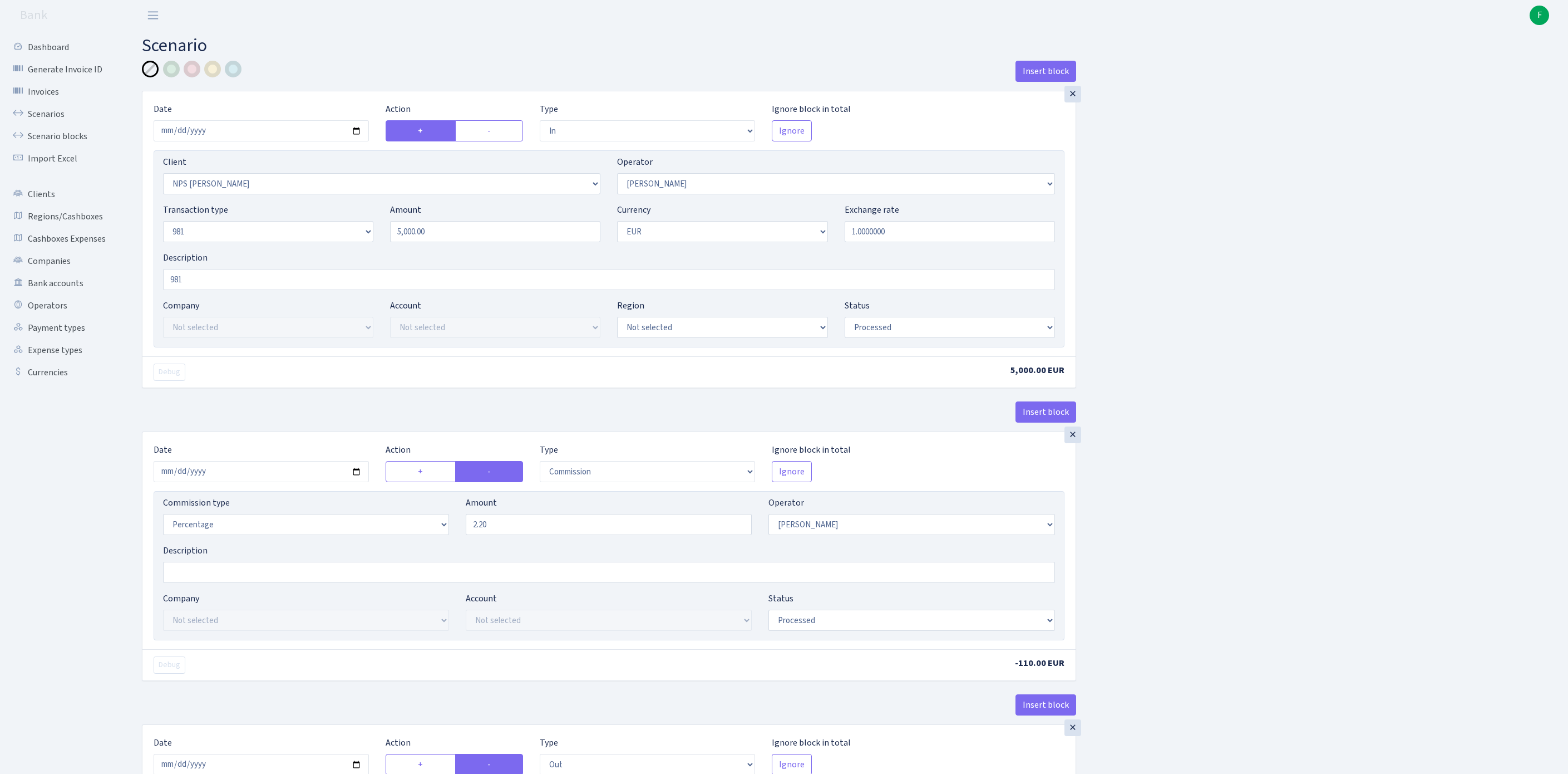
select select "processed"
select select "commission"
select select "14"
select select "processed"
select select "out"
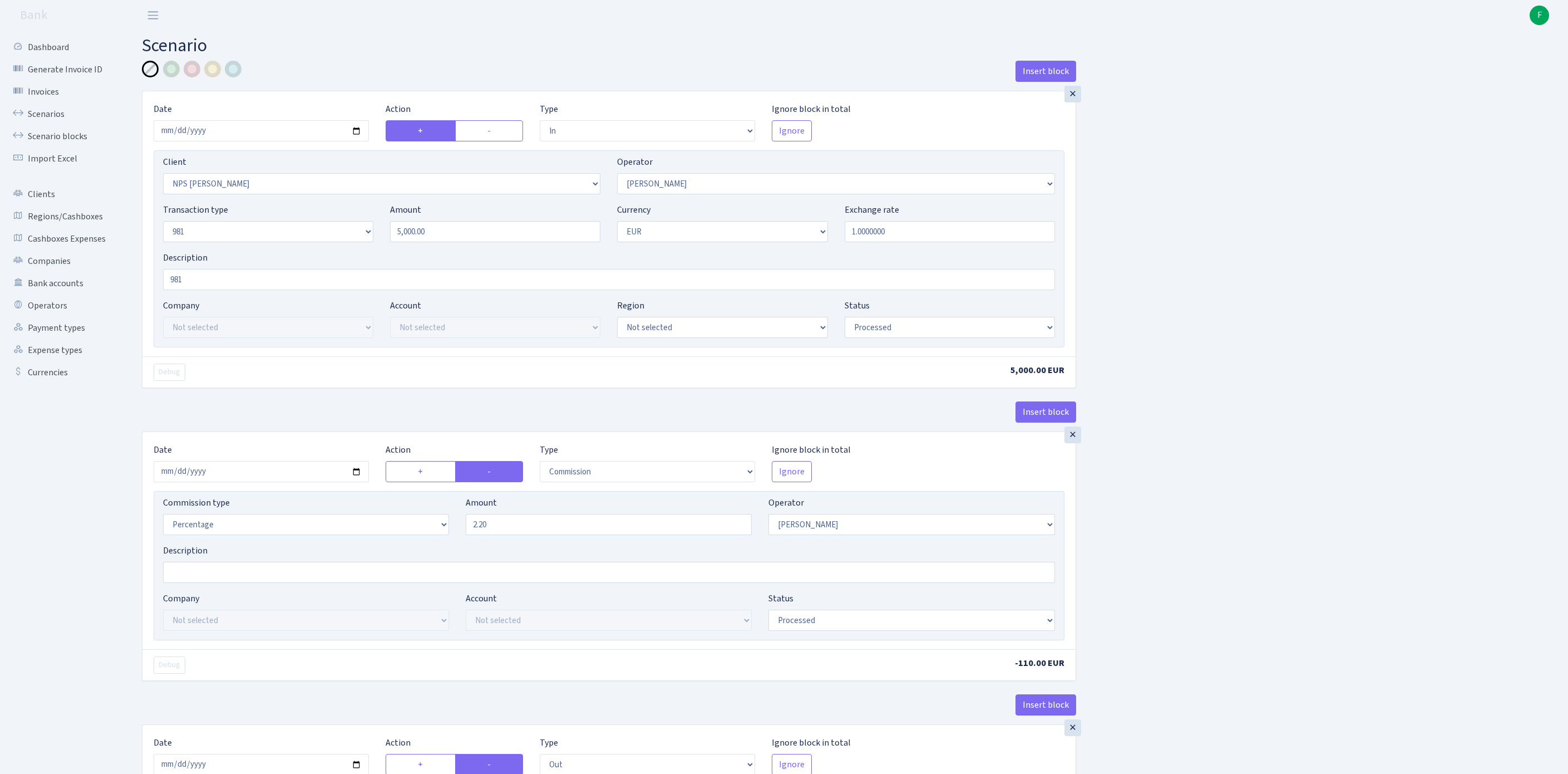
select select "2129"
select select "61"
select select "8"
select select "1"
select select "processed"
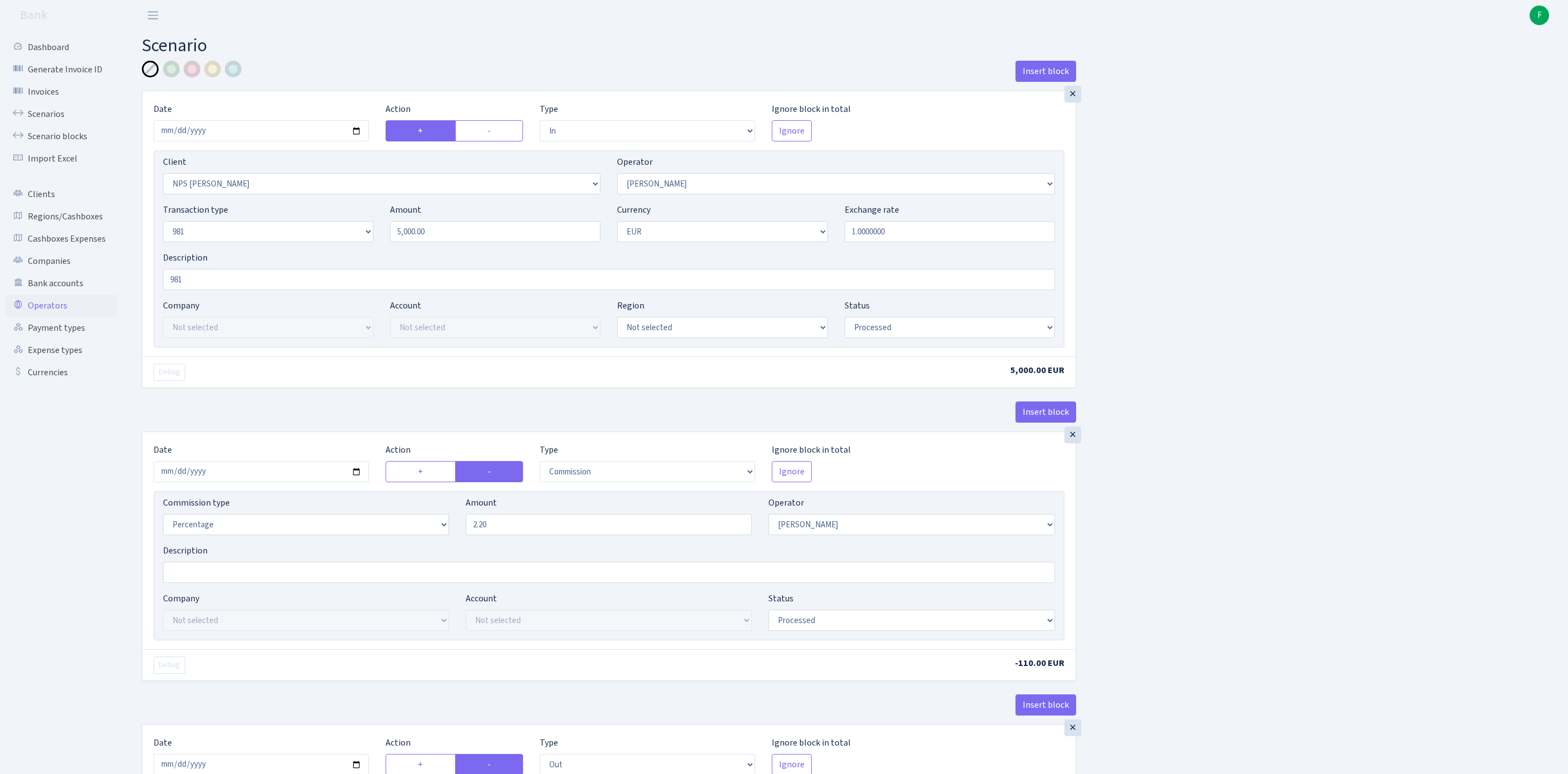
click at [53, 317] on link "Operators" at bounding box center [61, 305] width 112 height 22
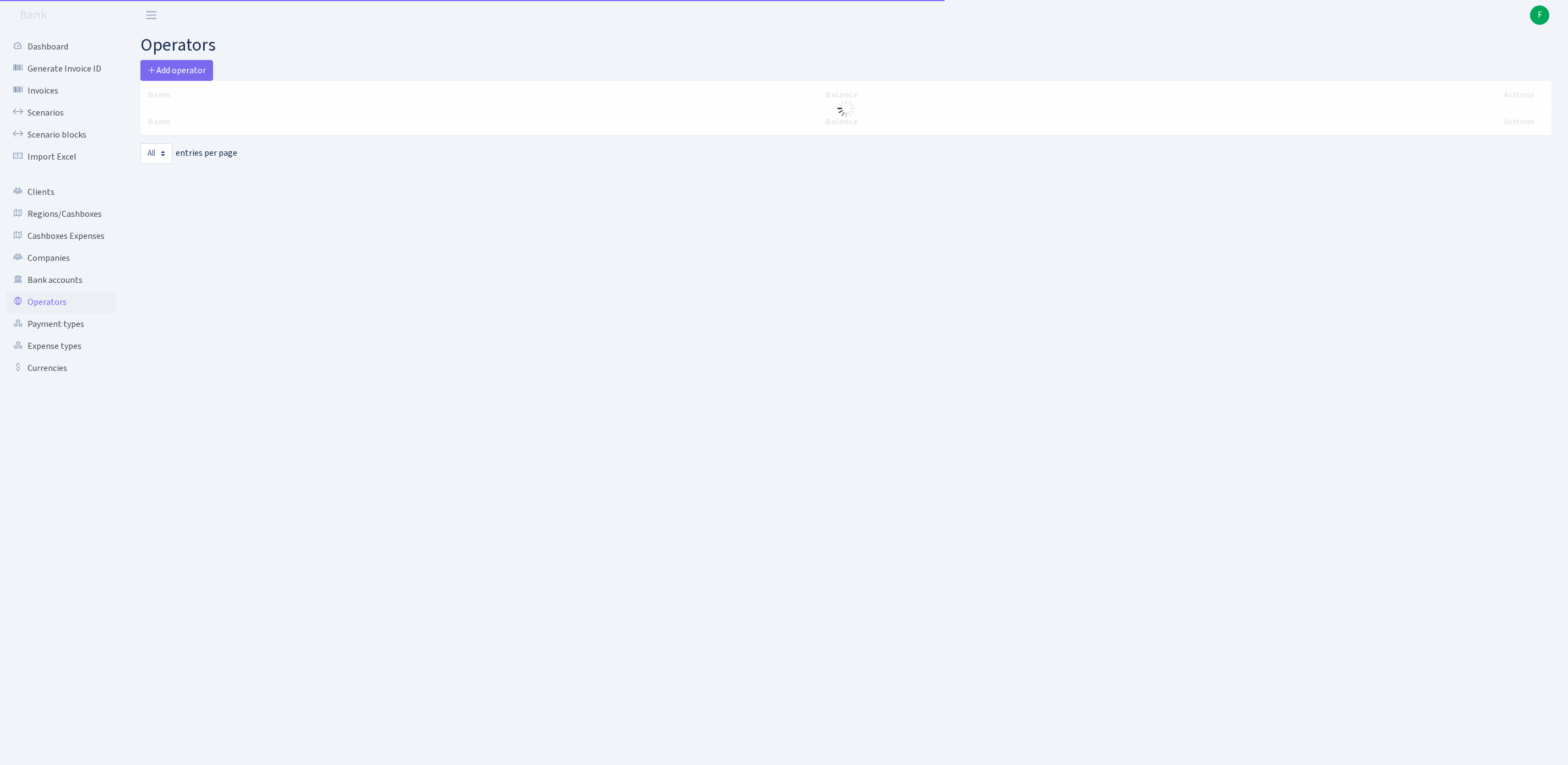
select select "-1"
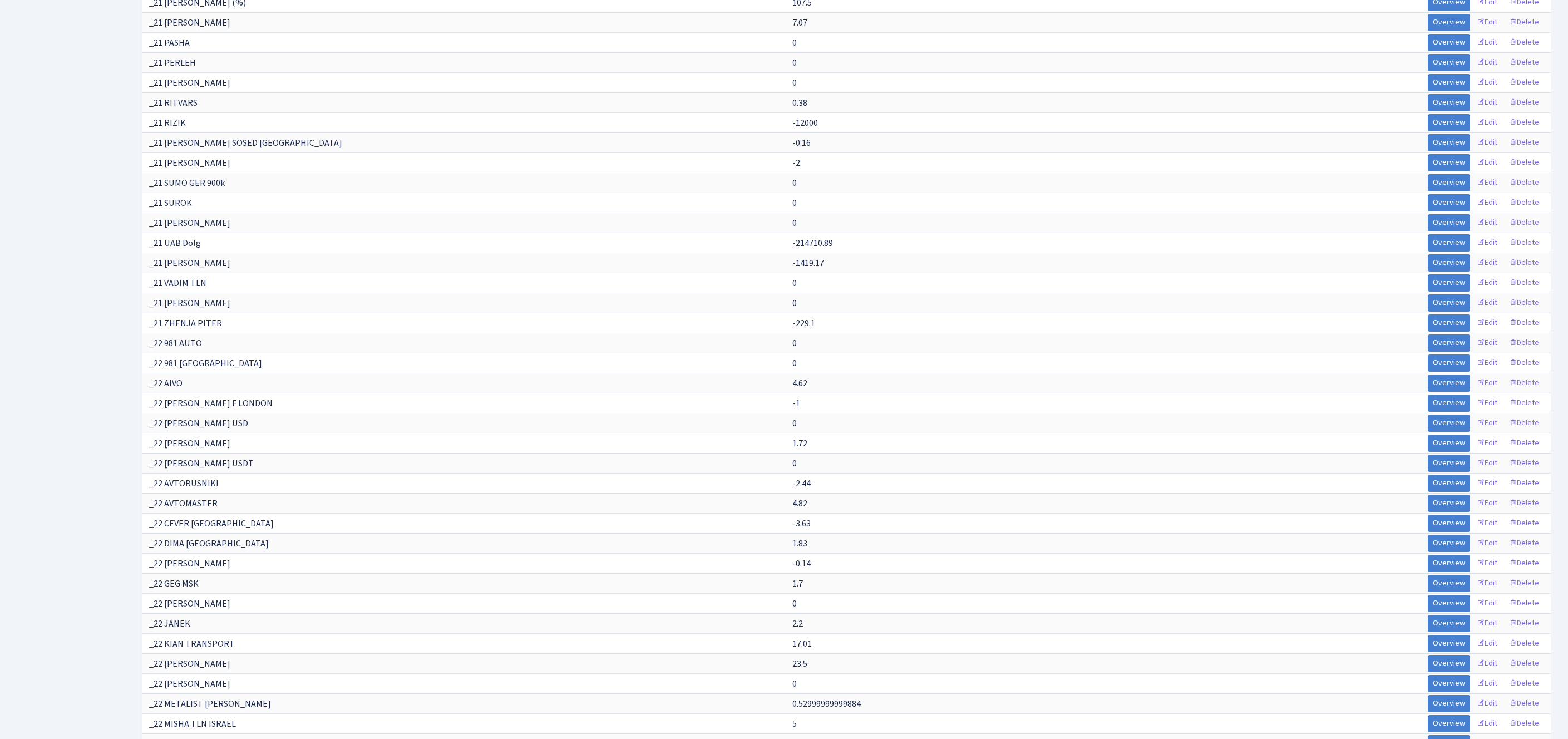
scroll to position [7325, 0]
